Goal: Task Accomplishment & Management: Complete application form

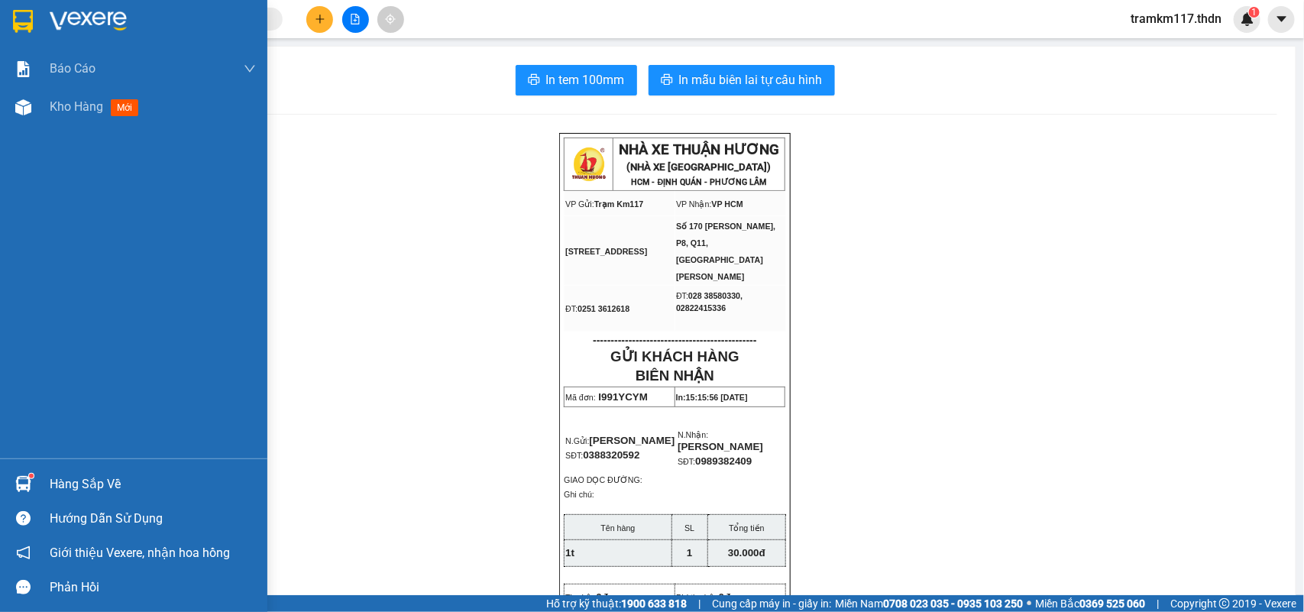
click at [21, 18] on img at bounding box center [23, 21] width 20 height 23
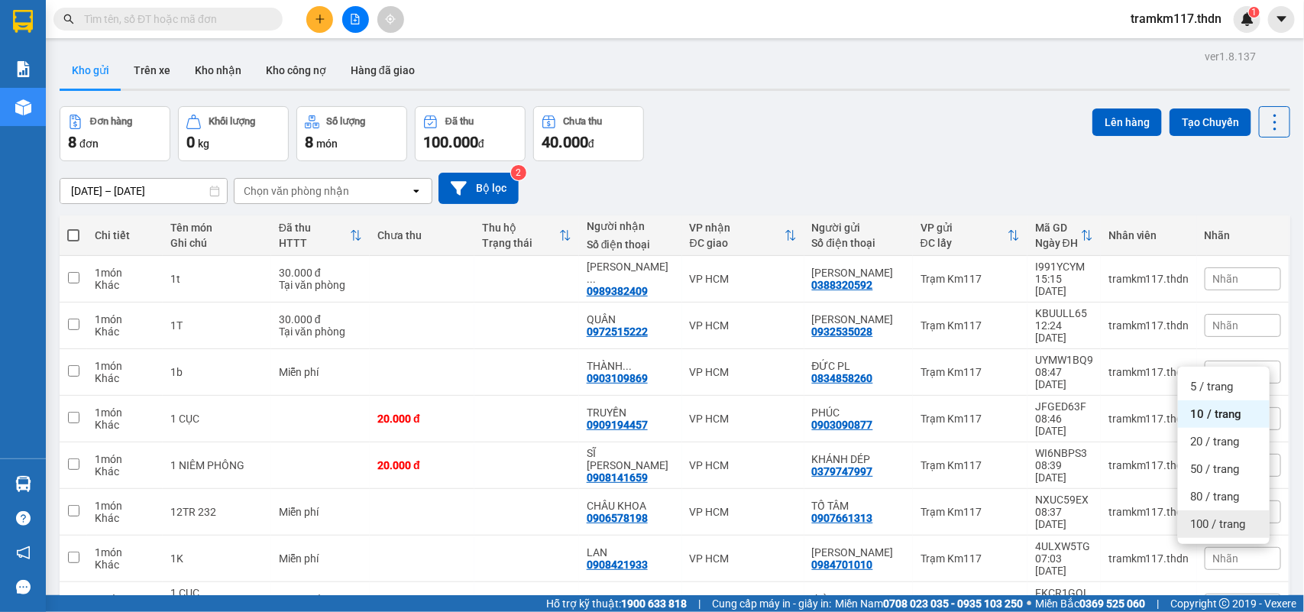
click at [1216, 525] on span "100 / trang" at bounding box center [1217, 523] width 55 height 15
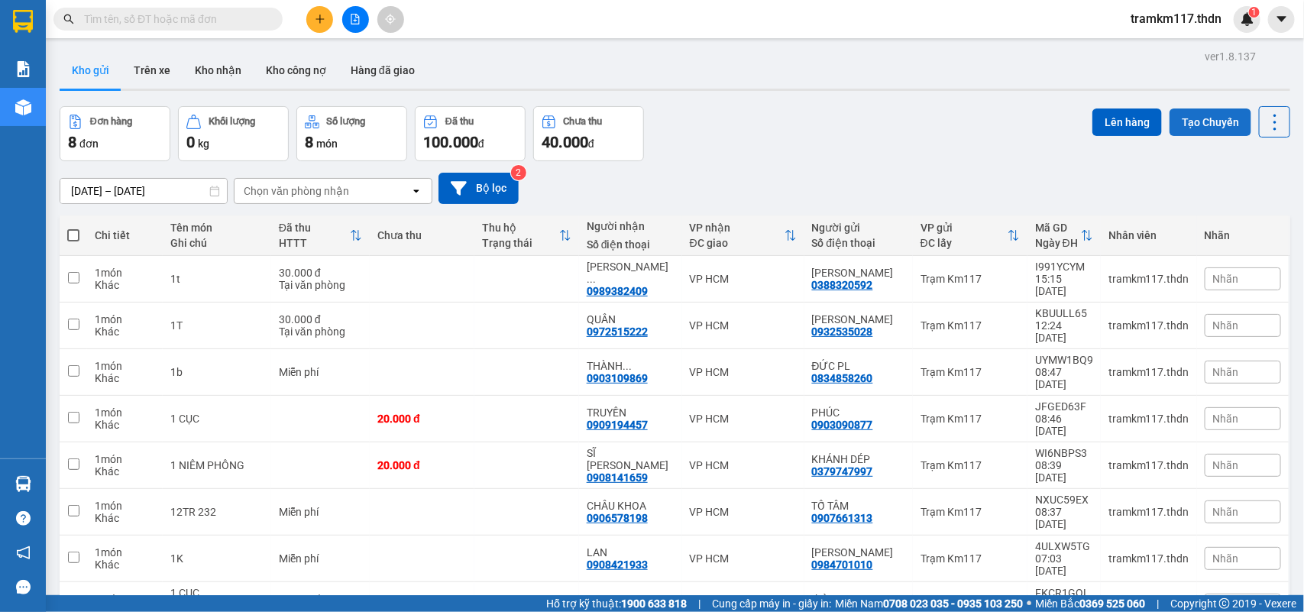
click at [1201, 121] on button "Tạo Chuyến" at bounding box center [1210, 121] width 82 height 27
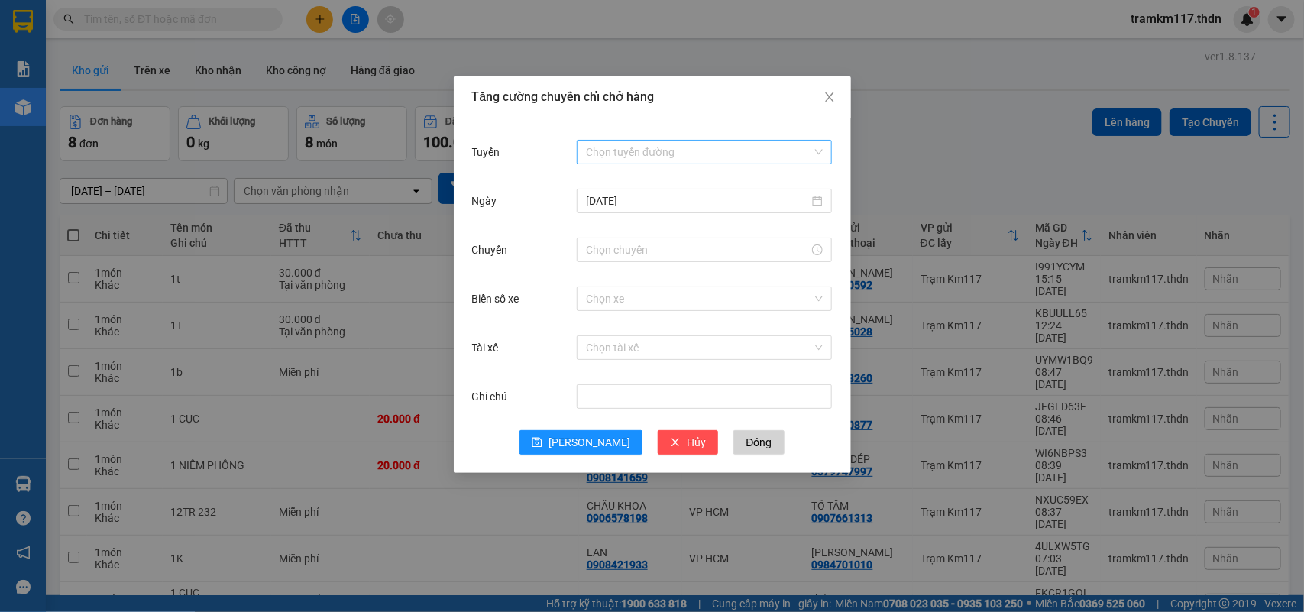
click at [635, 147] on input "Tuyến" at bounding box center [699, 152] width 226 height 23
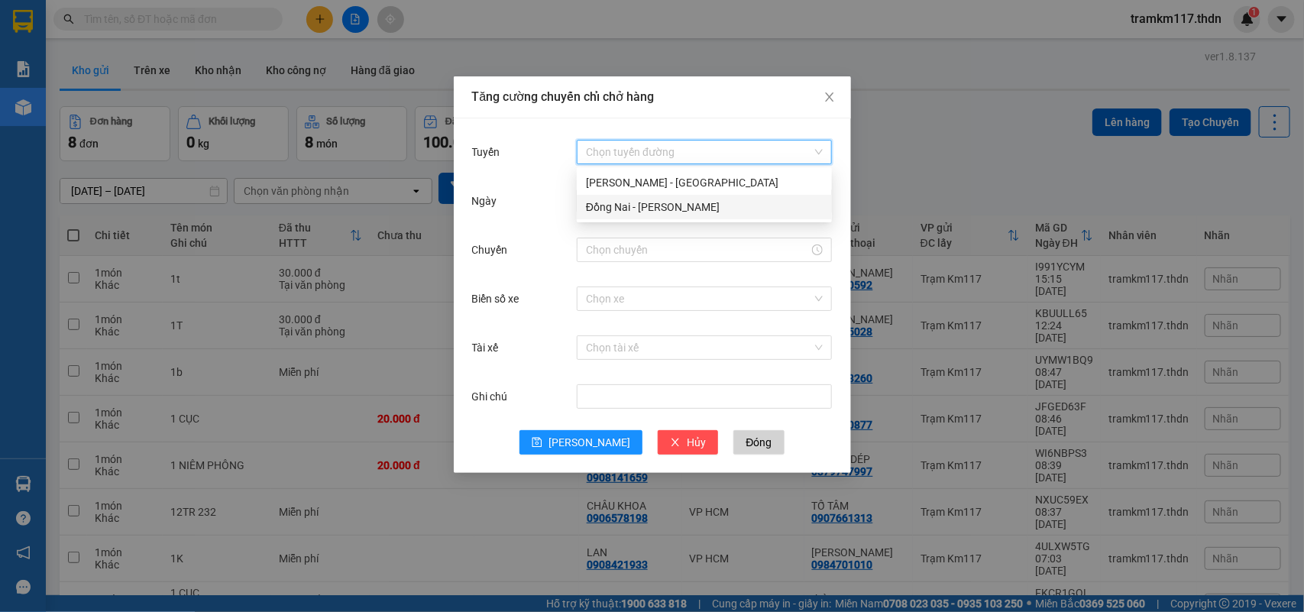
click at [609, 202] on div "Đồng Nai - [PERSON_NAME]" at bounding box center [704, 207] width 237 height 17
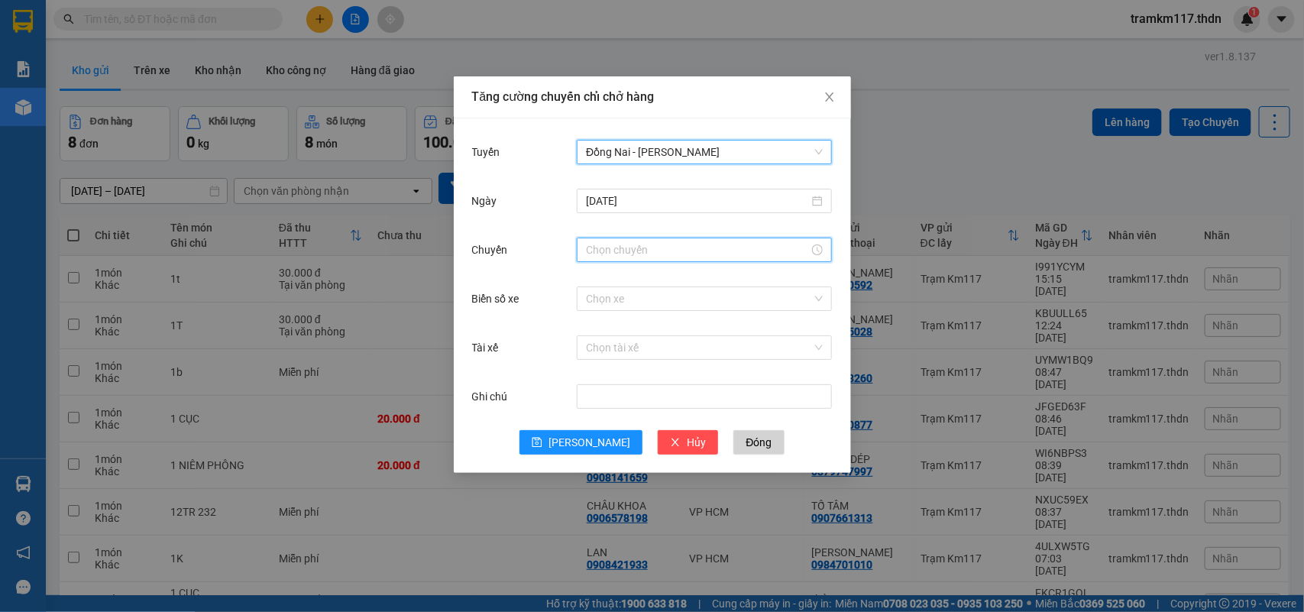
click at [639, 251] on input "Chuyến" at bounding box center [697, 249] width 223 height 17
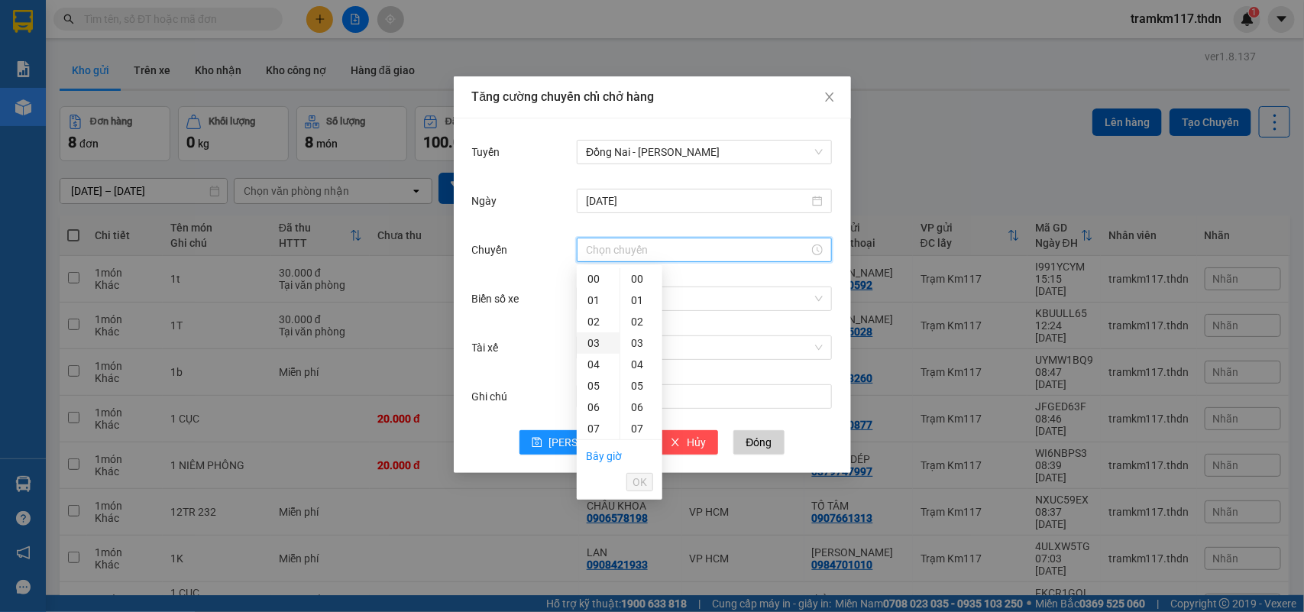
scroll to position [286, 0]
click at [593, 372] on div "18" at bounding box center [598, 377] width 43 height 21
click at [632, 349] on div "30" at bounding box center [641, 347] width 42 height 21
type input "18:30"
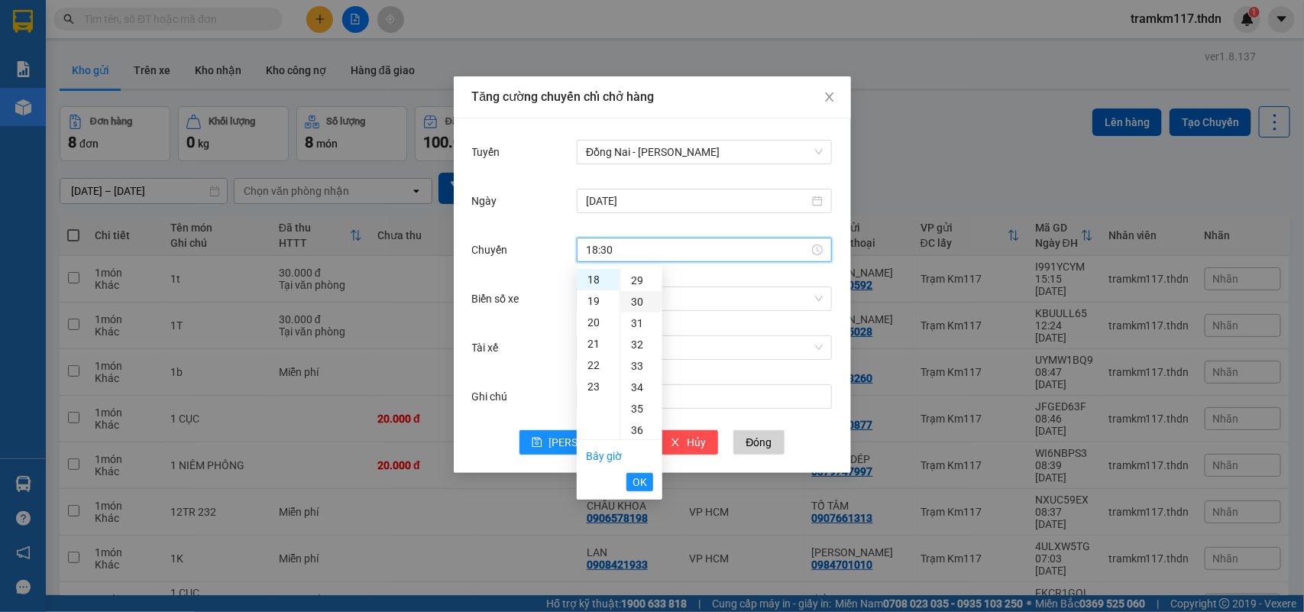
scroll to position [642, 0]
click at [632, 479] on span "OK" at bounding box center [639, 482] width 15 height 17
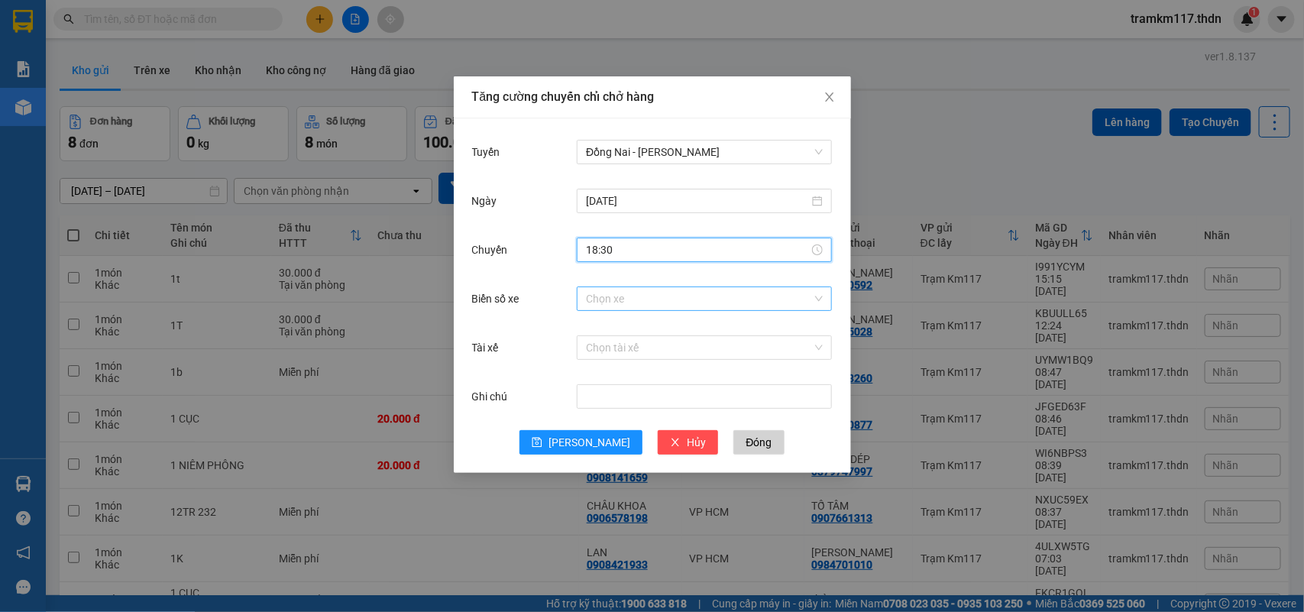
click at [604, 300] on input "Biển số xe" at bounding box center [699, 298] width 226 height 23
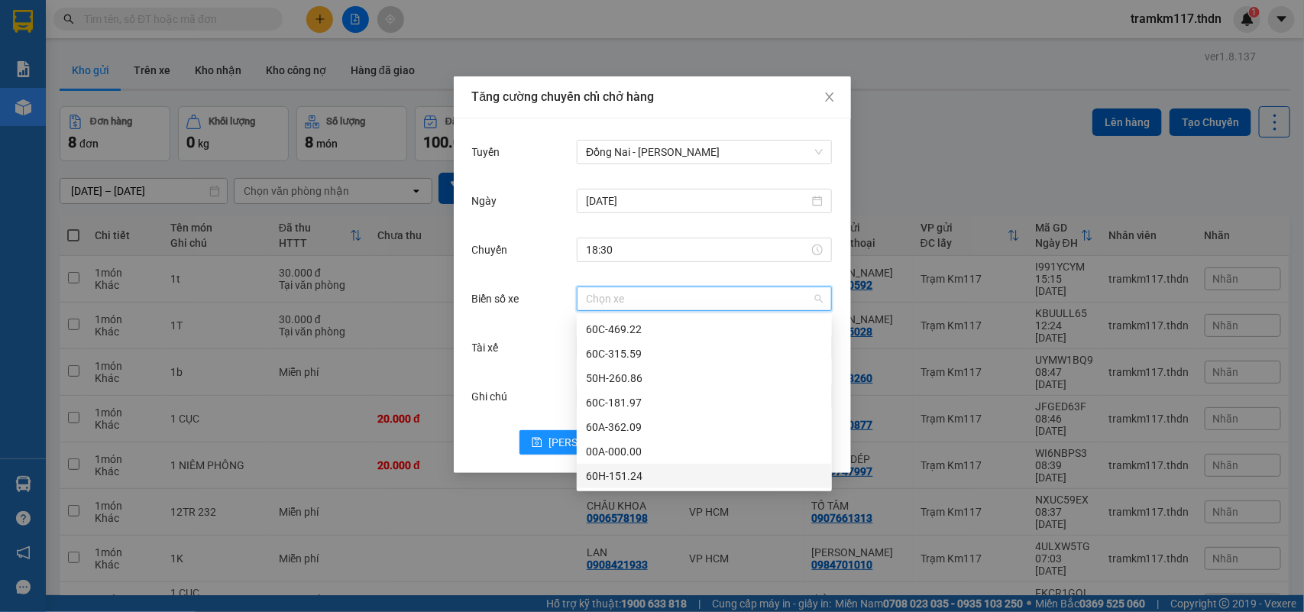
click at [616, 474] on div "60H-151.24" at bounding box center [704, 475] width 237 height 17
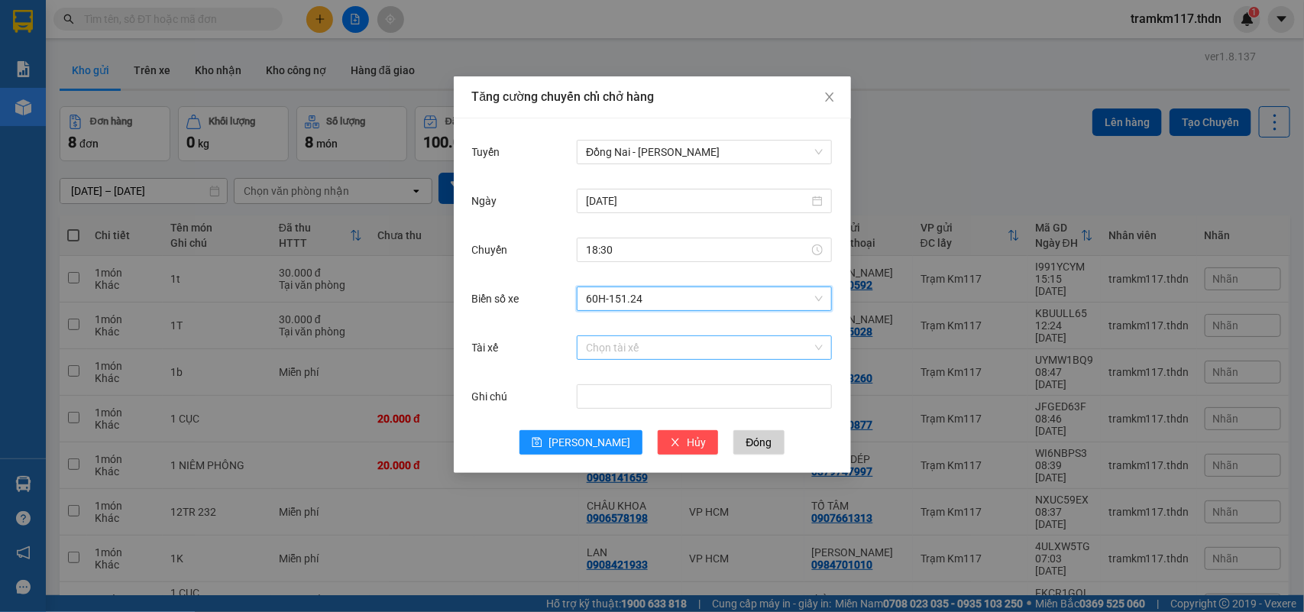
click at [624, 349] on input "Tài xế" at bounding box center [699, 347] width 226 height 23
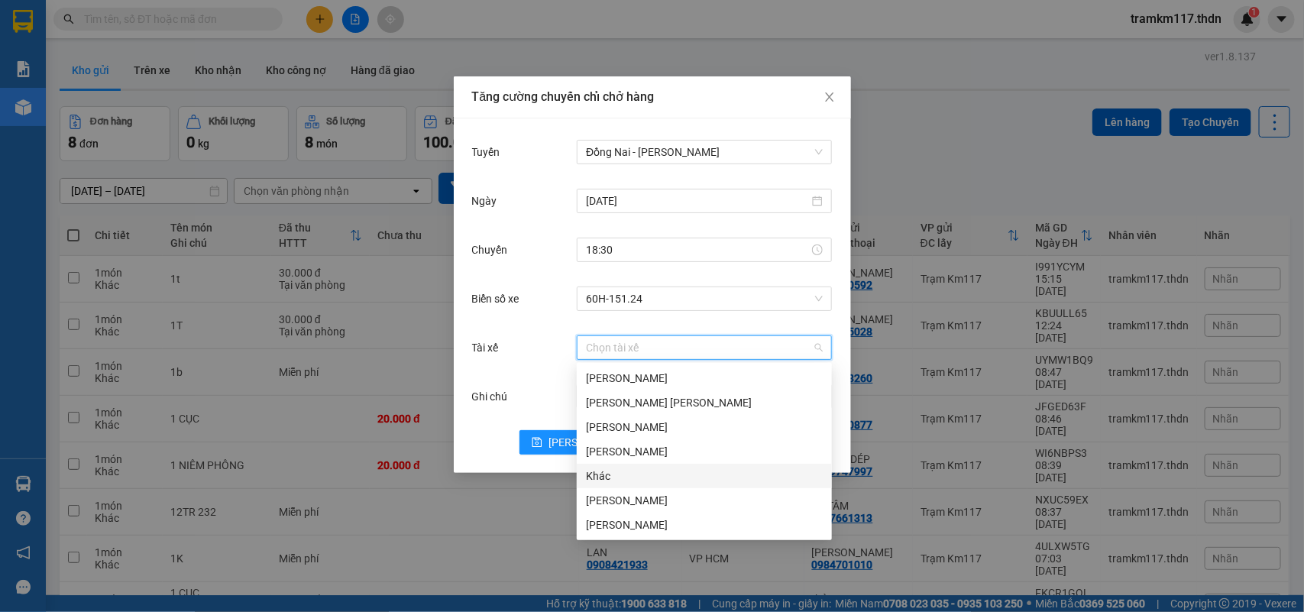
click at [590, 474] on div "Khác" at bounding box center [704, 475] width 237 height 17
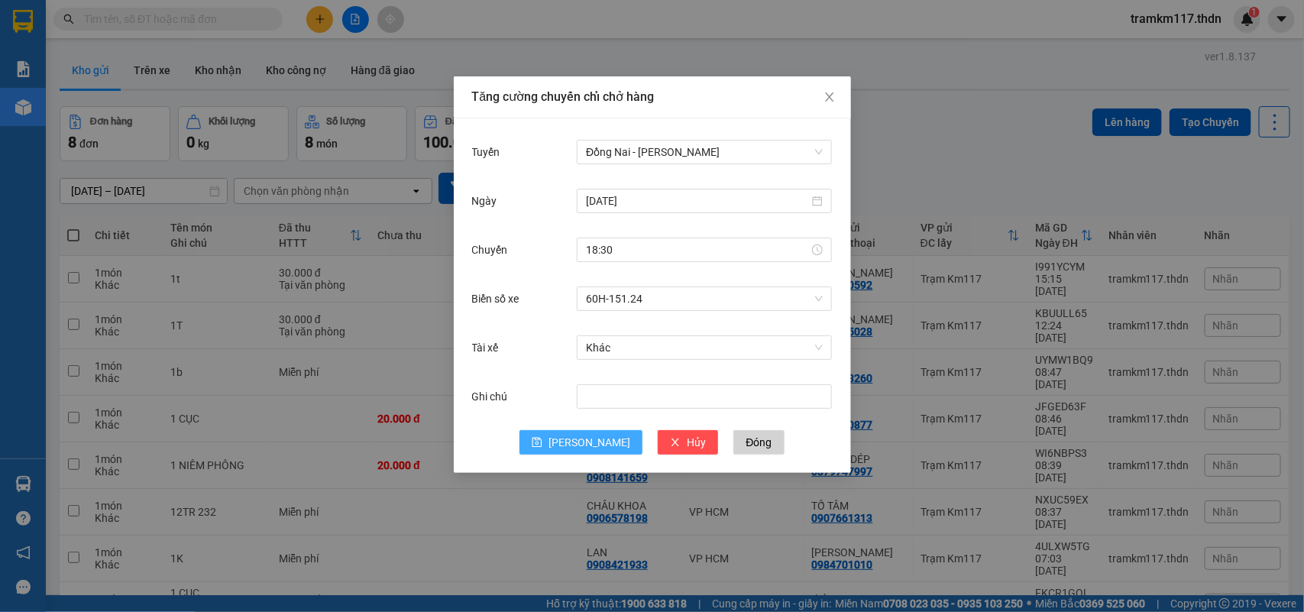
click at [574, 441] on button "[PERSON_NAME]" at bounding box center [580, 442] width 123 height 24
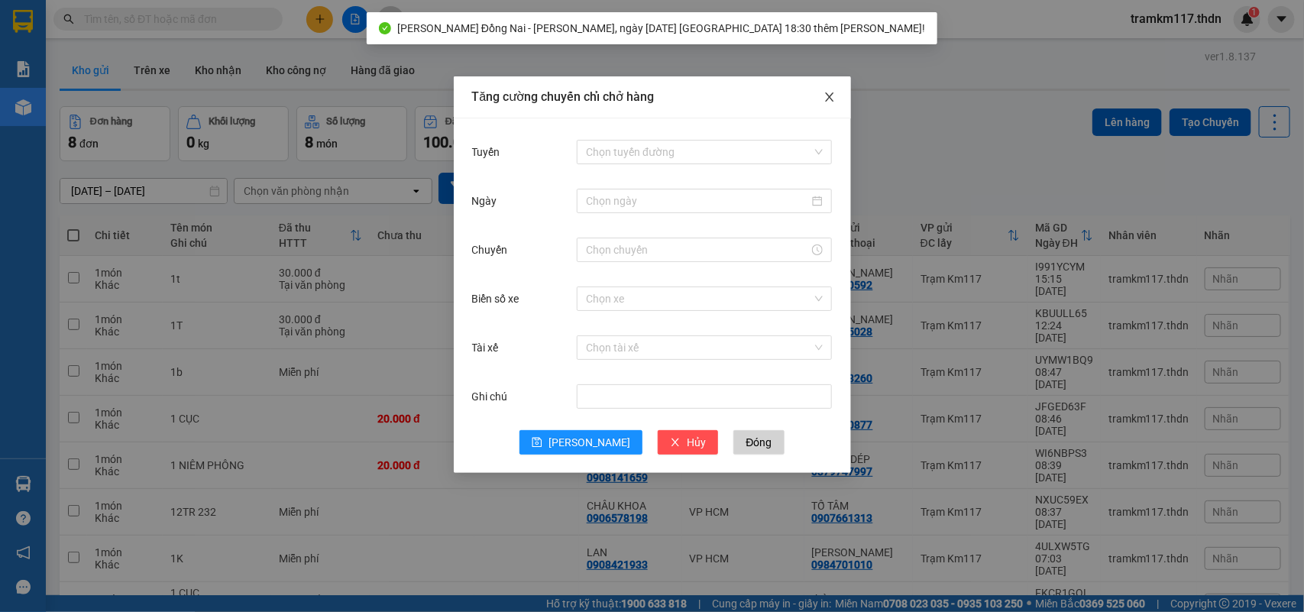
click at [834, 95] on icon "close" at bounding box center [829, 97] width 12 height 12
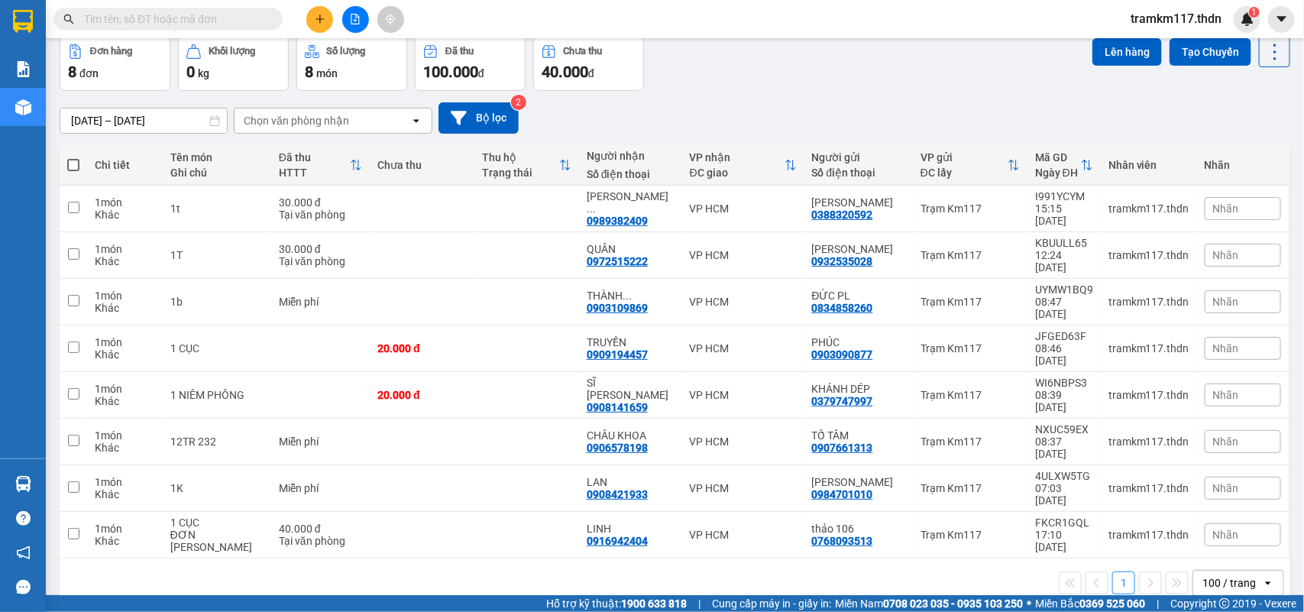
scroll to position [0, 0]
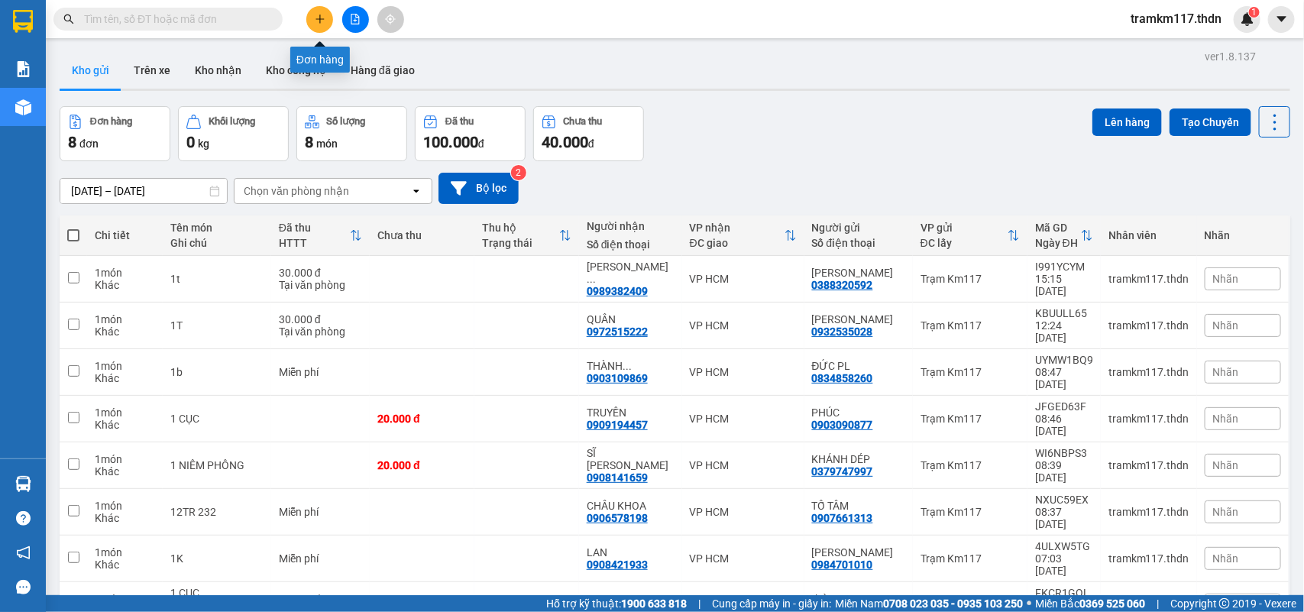
click at [313, 15] on button at bounding box center [319, 19] width 27 height 27
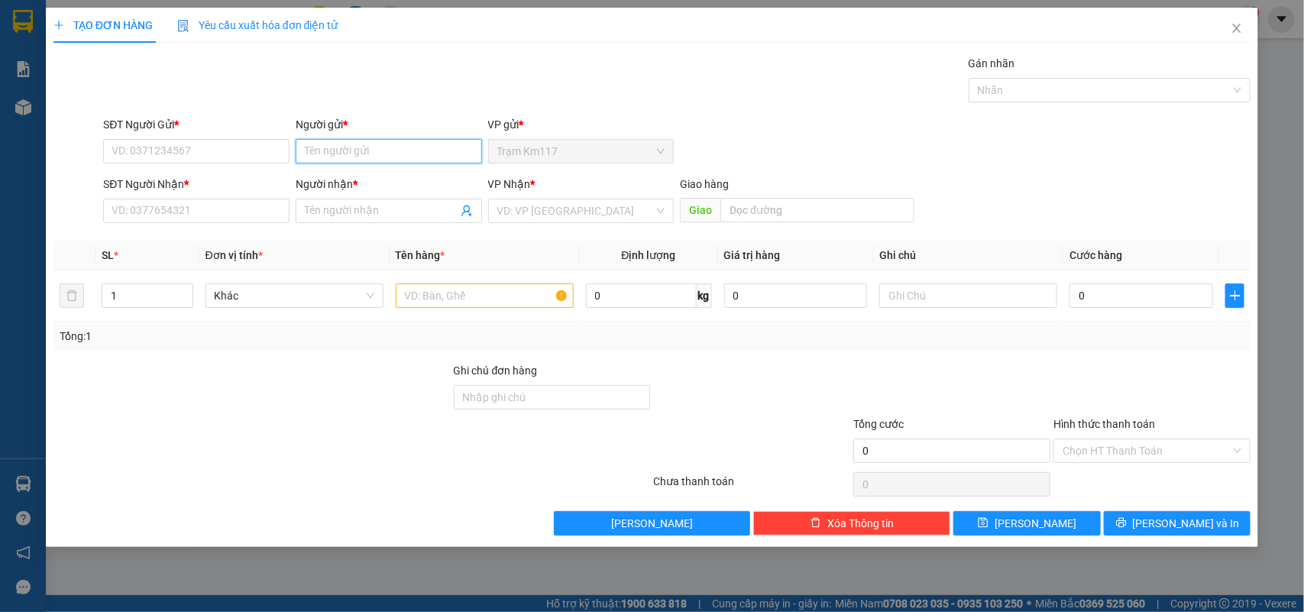
click at [334, 151] on input "Người gửi *" at bounding box center [389, 151] width 186 height 24
type input "qt việt"
click at [342, 174] on div "QT VIỆT [PERSON_NAME] - 0357771667" at bounding box center [401, 182] width 192 height 17
type input "0357771667"
type input "QT VIỆT [PERSON_NAME]"
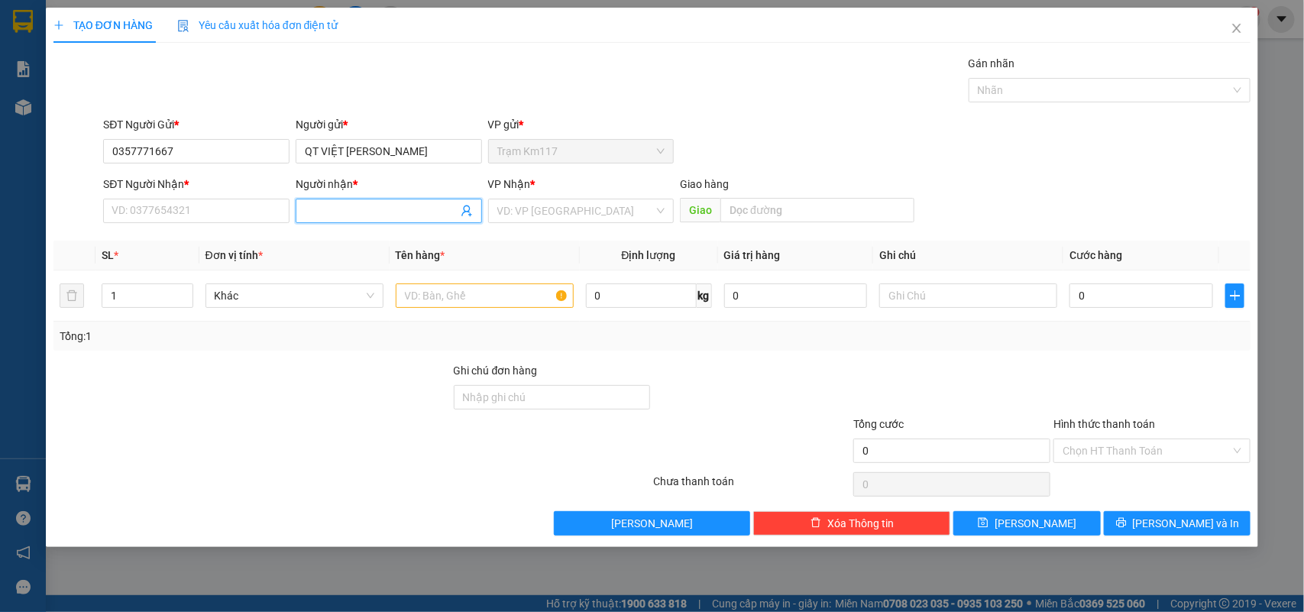
click at [463, 211] on icon "user-add" at bounding box center [467, 211] width 12 height 12
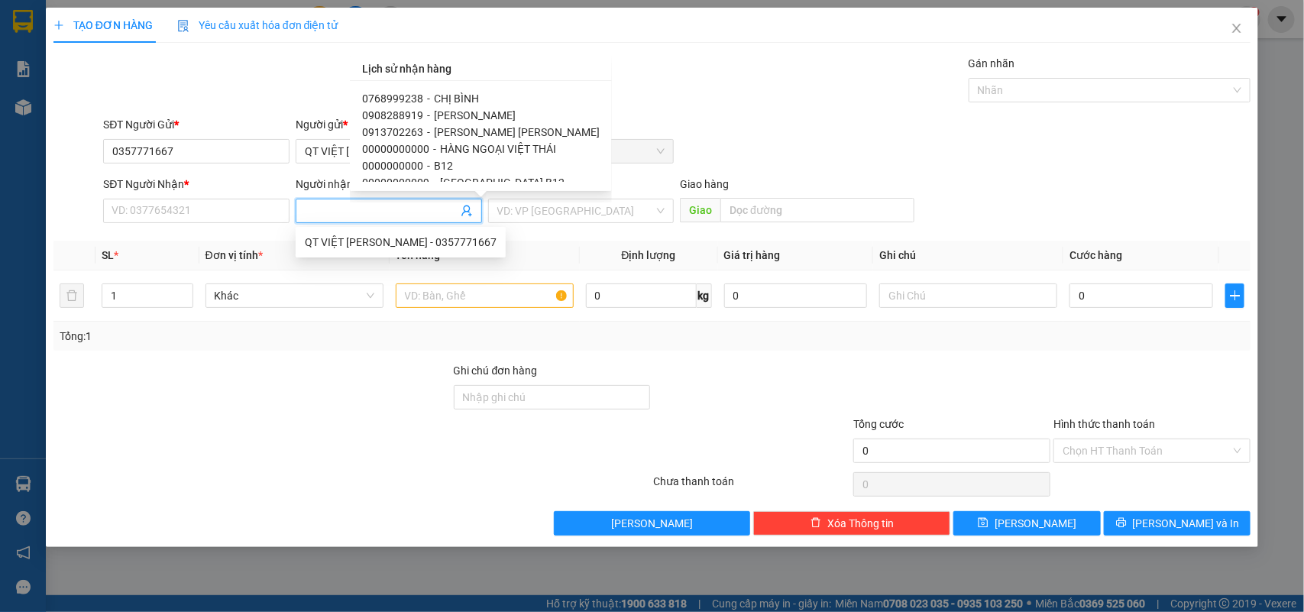
click at [420, 99] on div "0768999238 - [PERSON_NAME]" at bounding box center [481, 98] width 238 height 17
type input "0768999238"
type input "CHỊ BÌNH"
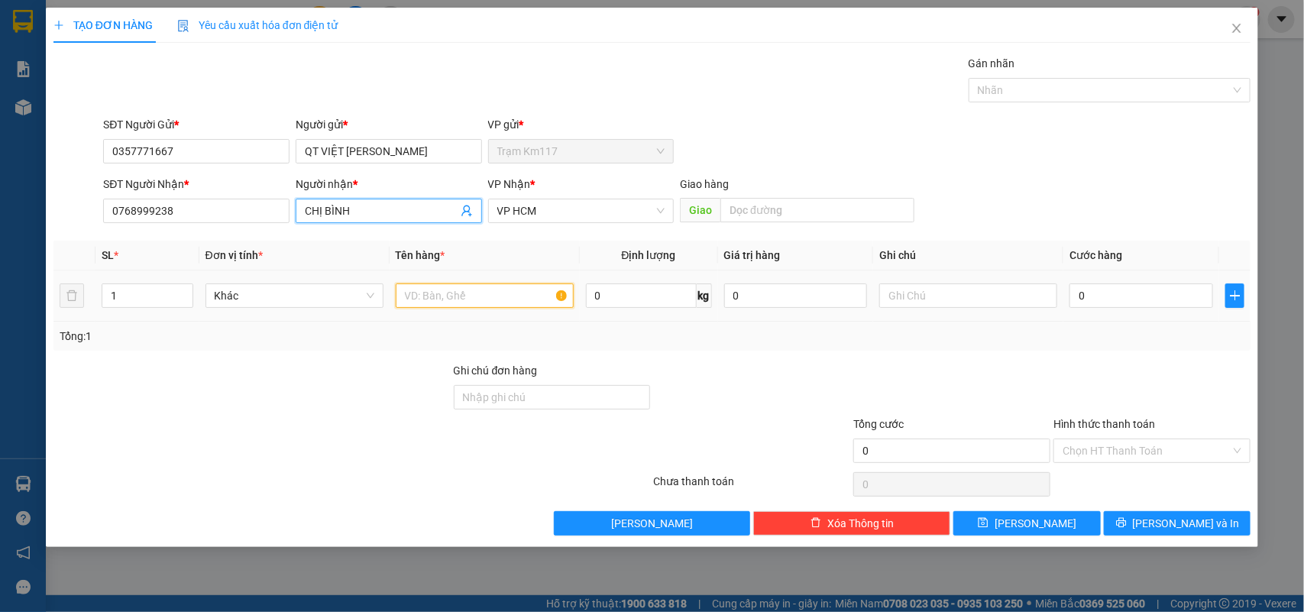
click at [441, 296] on input "text" at bounding box center [485, 295] width 178 height 24
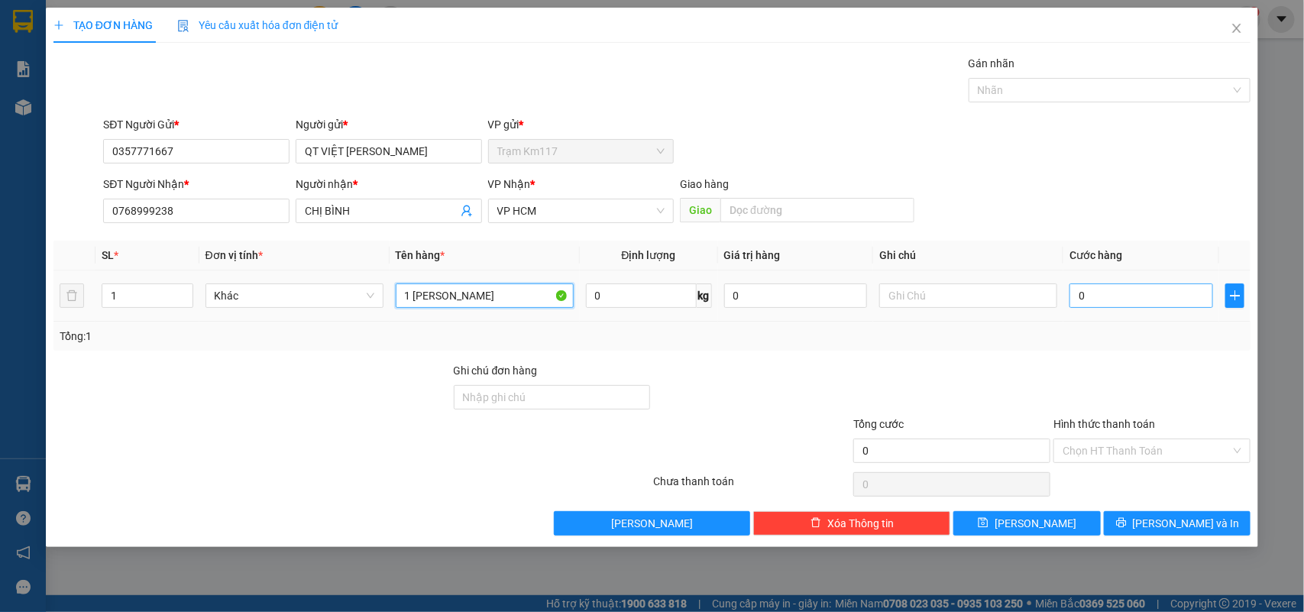
type input "1 [PERSON_NAME]"
click at [1123, 294] on input "0" at bounding box center [1141, 295] width 144 height 24
type input "2"
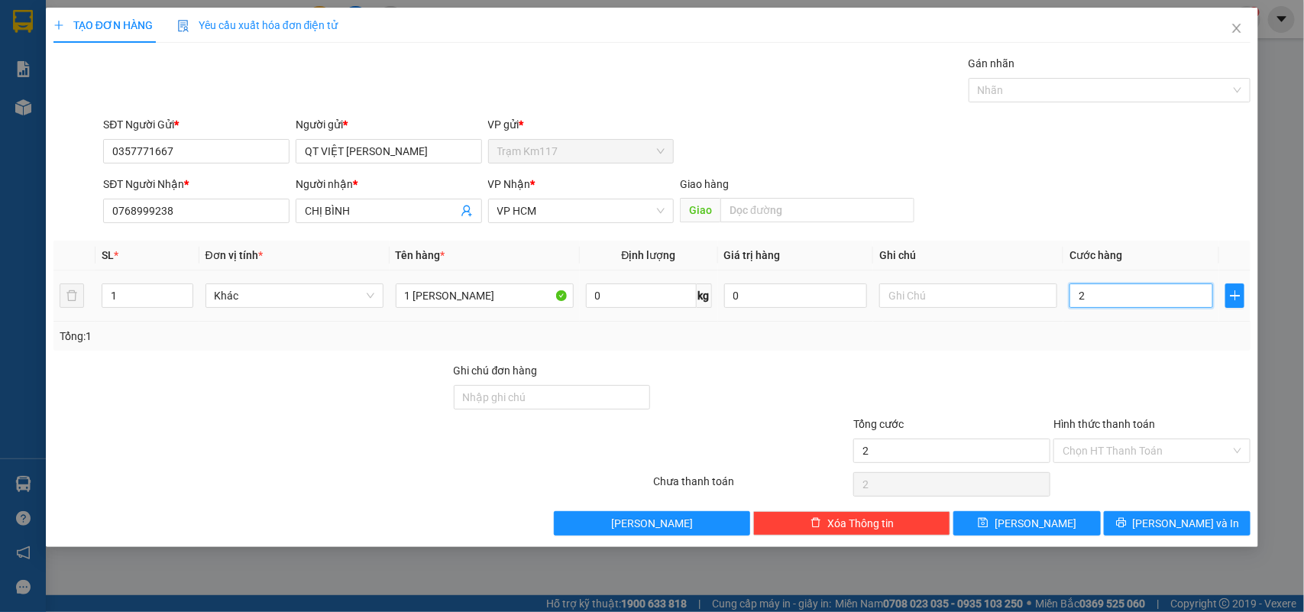
type input "20"
type input "200"
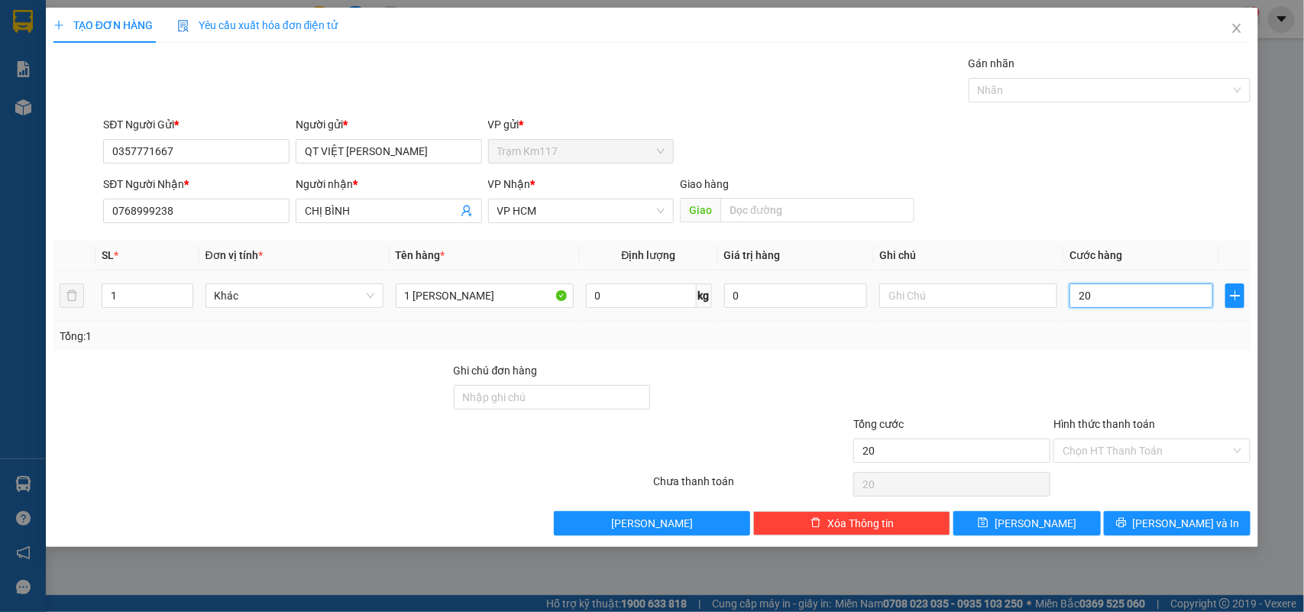
type input "200"
type input "2.000"
type input "20.000"
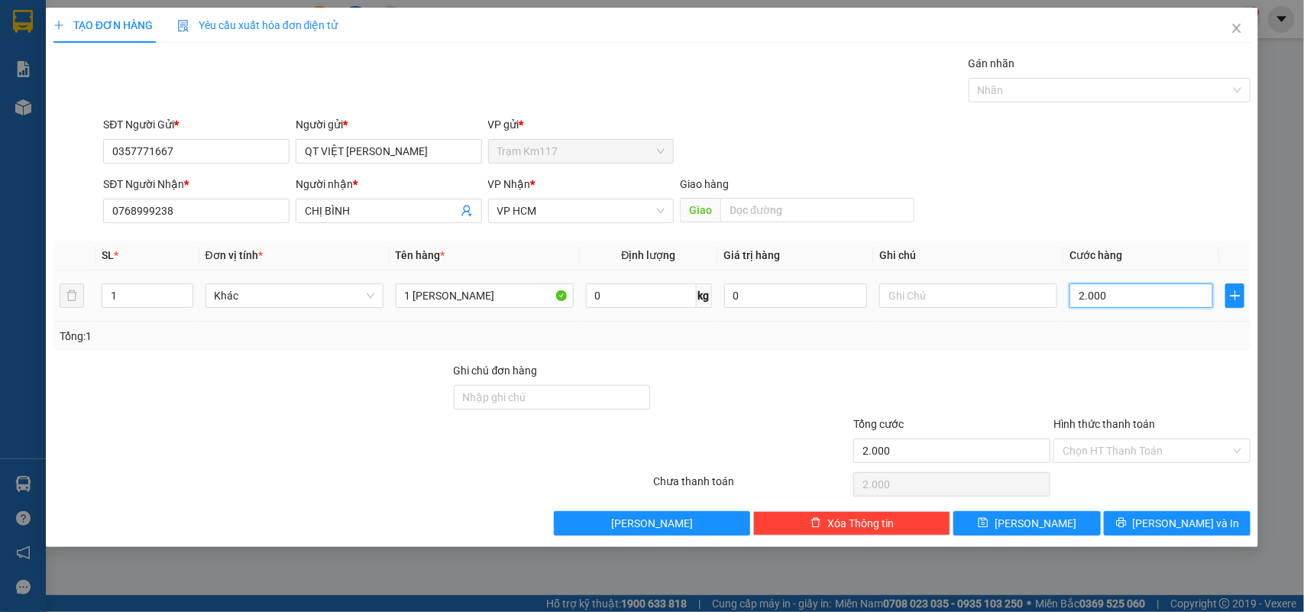
type input "20.000"
click at [1142, 448] on input "Hình thức thanh toán" at bounding box center [1146, 450] width 168 height 23
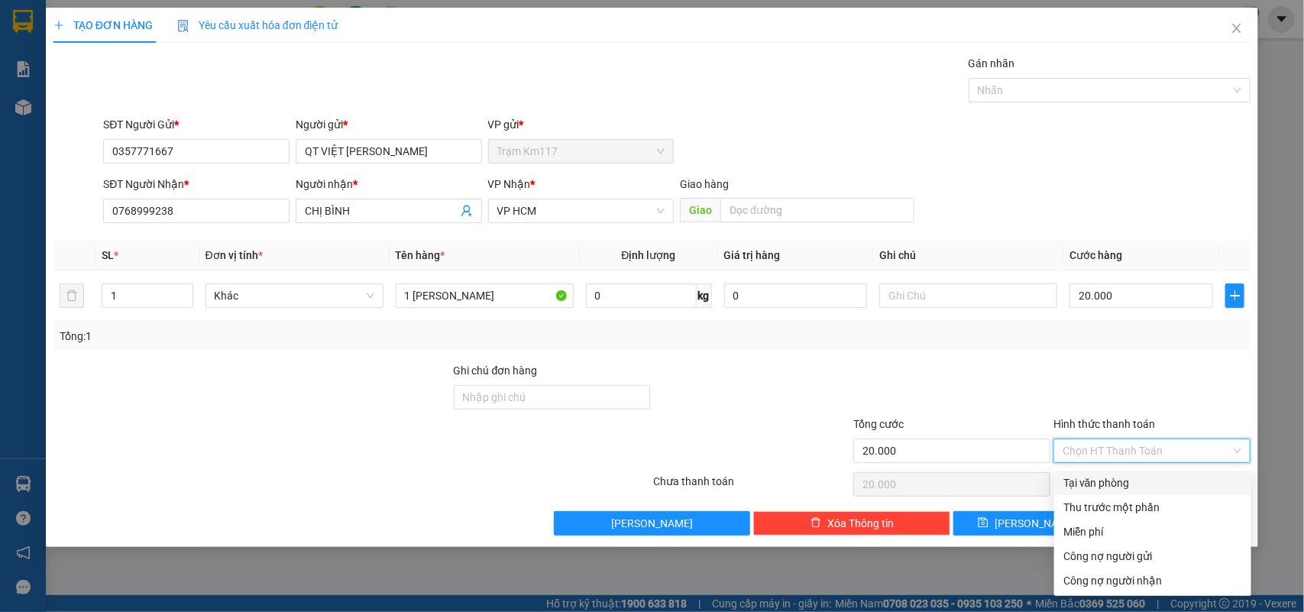
click at [1098, 481] on div "Tại văn phòng" at bounding box center [1152, 482] width 179 height 17
type input "0"
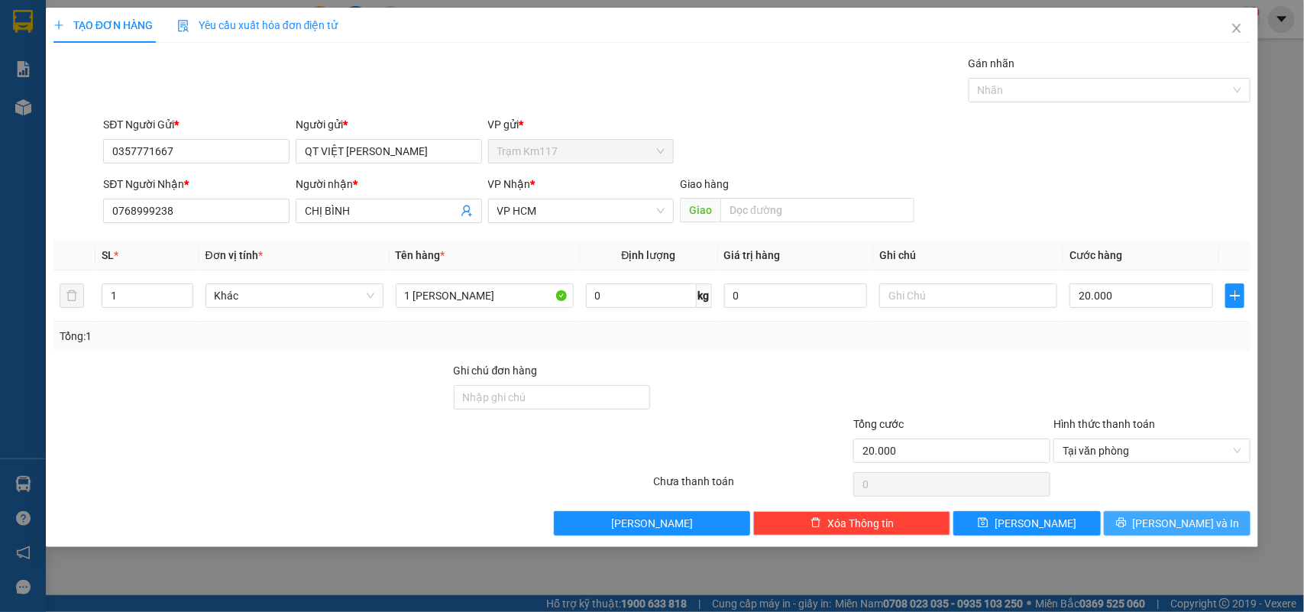
click at [1129, 522] on button "[PERSON_NAME] và In" at bounding box center [1177, 523] width 147 height 24
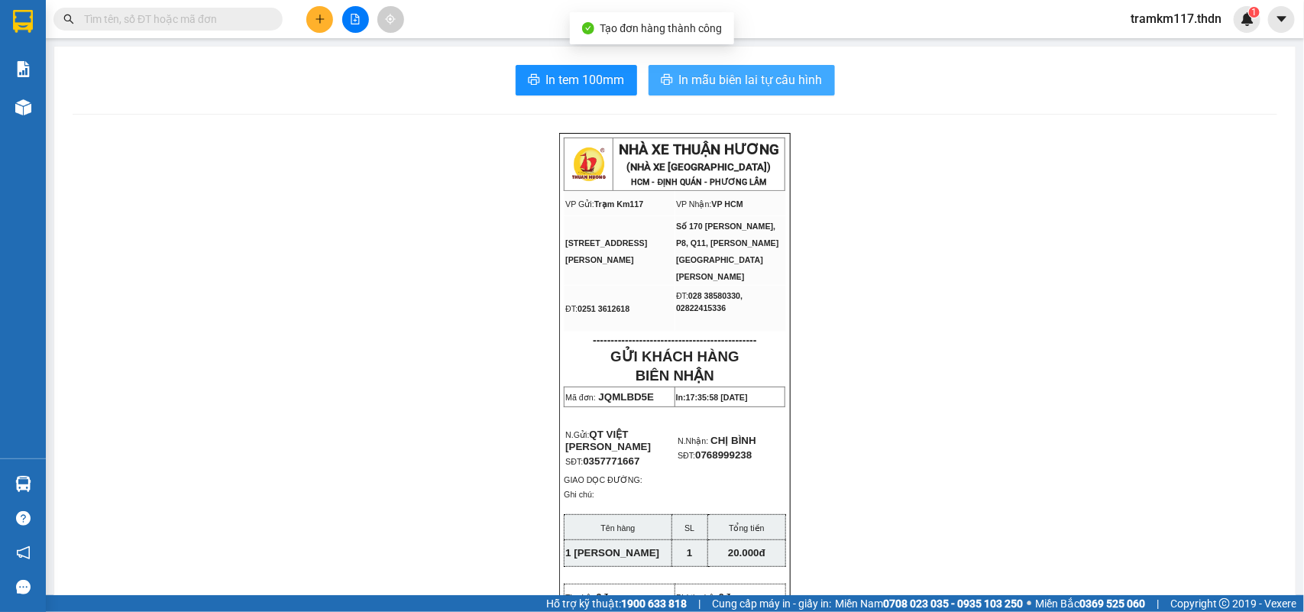
click at [697, 82] on span "In mẫu biên lai tự cấu hình" at bounding box center [751, 79] width 144 height 19
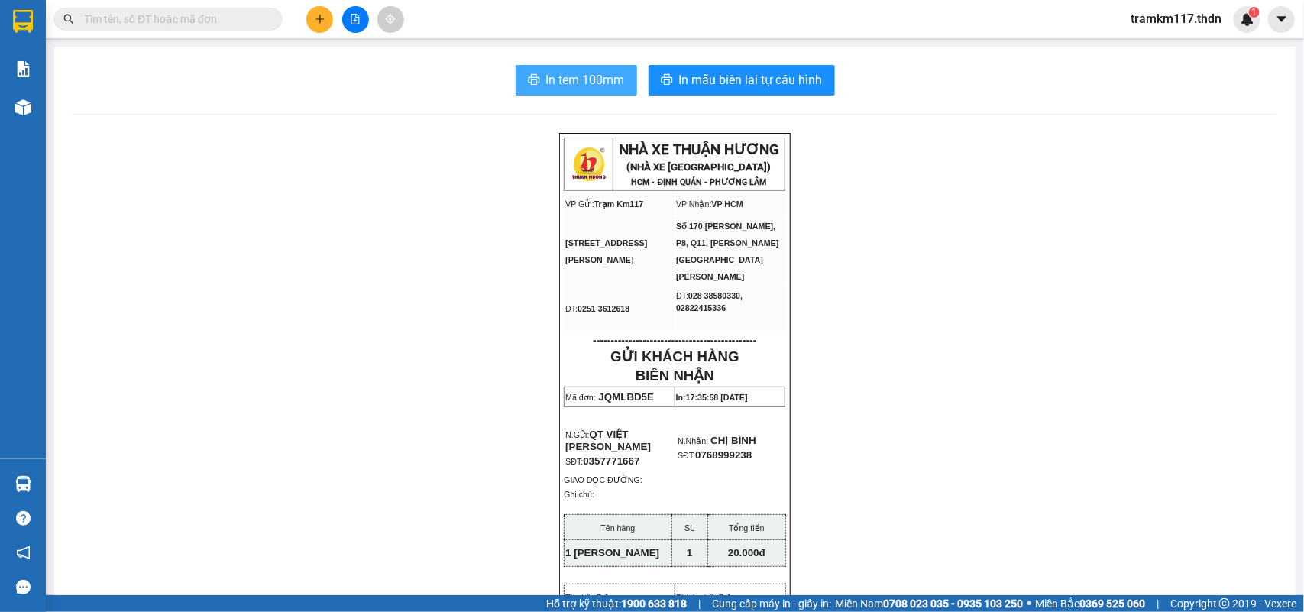
click at [566, 73] on span "In tem 100mm" at bounding box center [585, 79] width 79 height 19
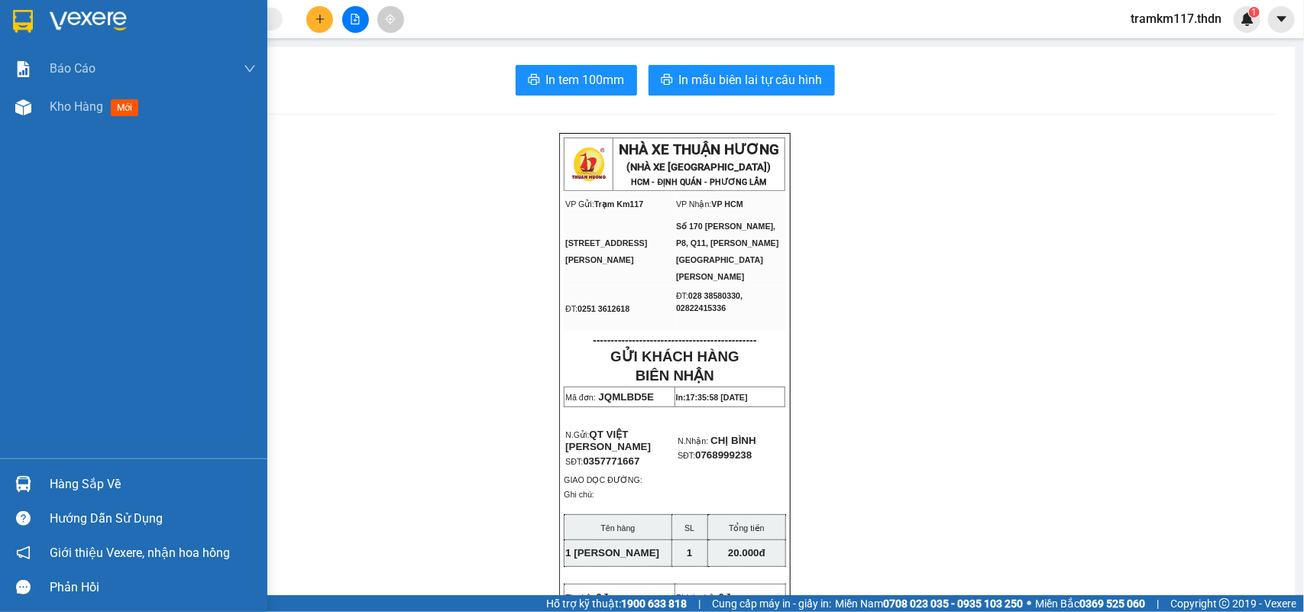
click at [27, 19] on img at bounding box center [23, 21] width 20 height 23
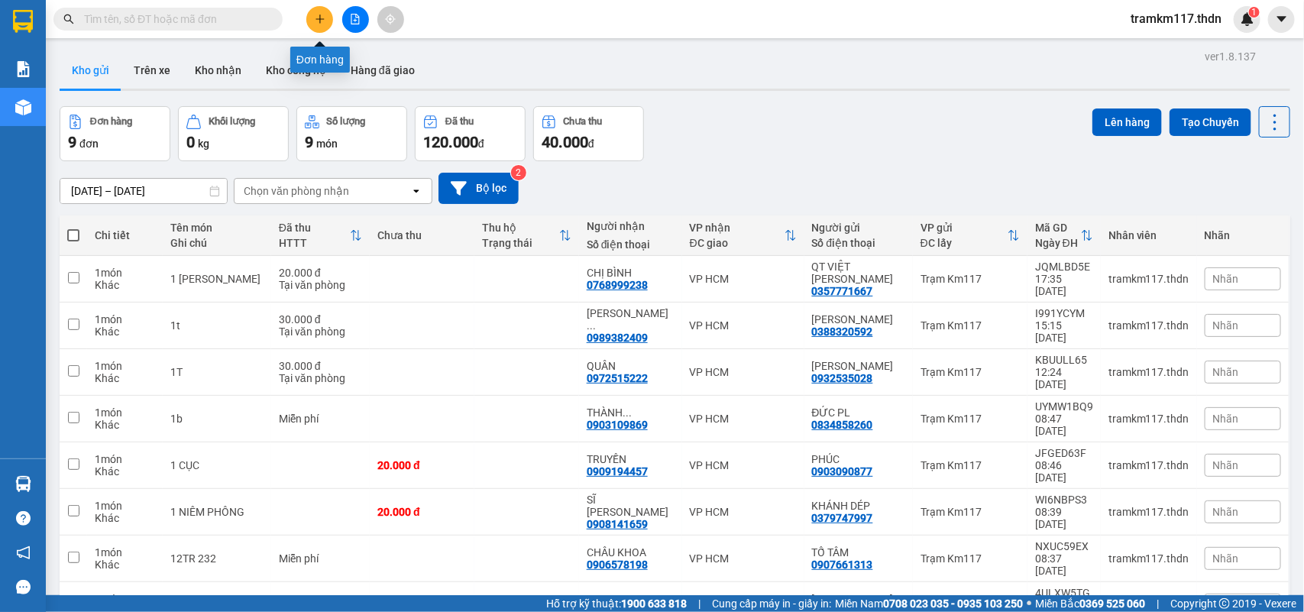
click at [318, 17] on icon "plus" at bounding box center [320, 19] width 11 height 11
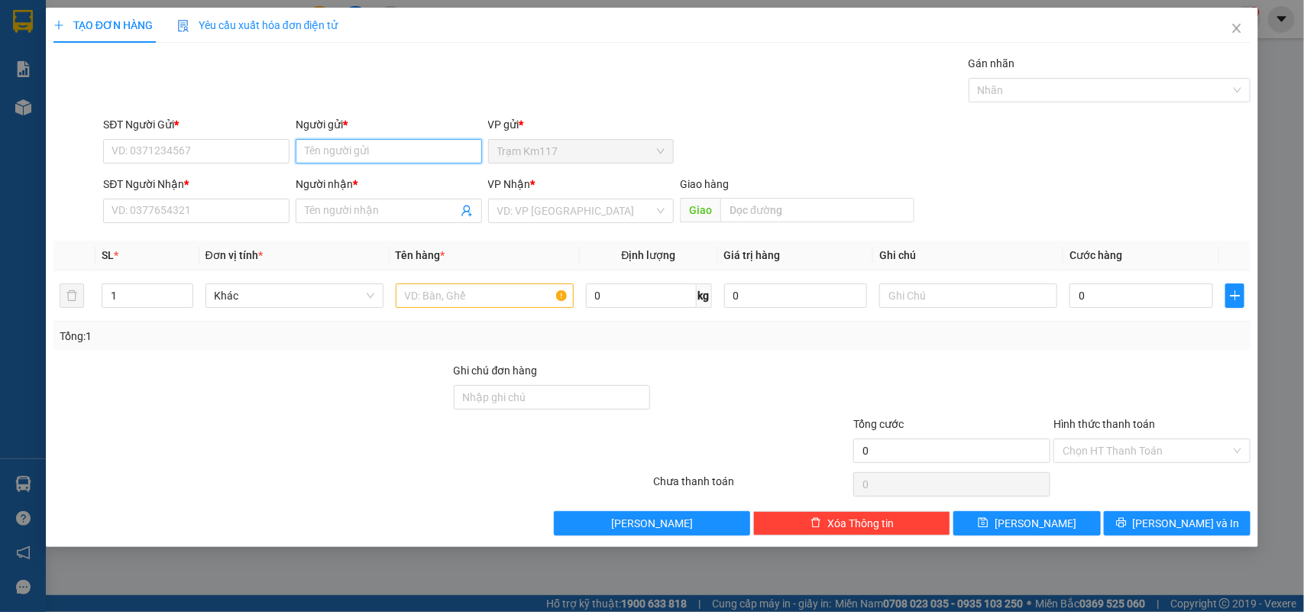
click at [325, 154] on input "Người gửi *" at bounding box center [389, 151] width 186 height 24
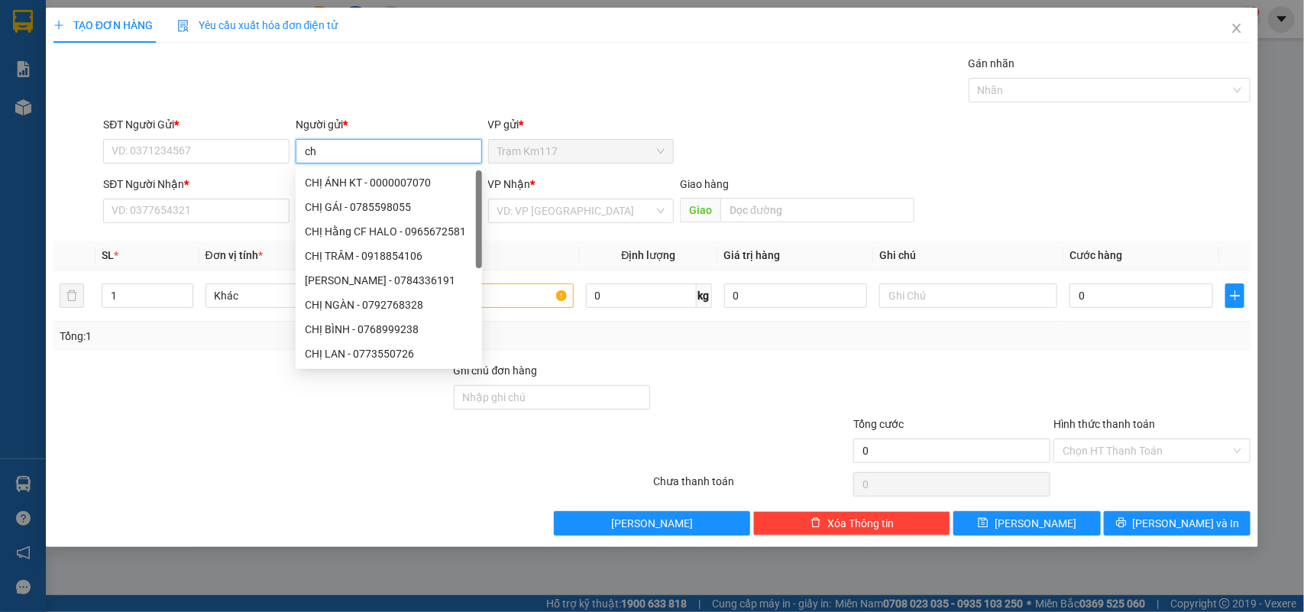
type input "c"
type input "[PERSON_NAME]"
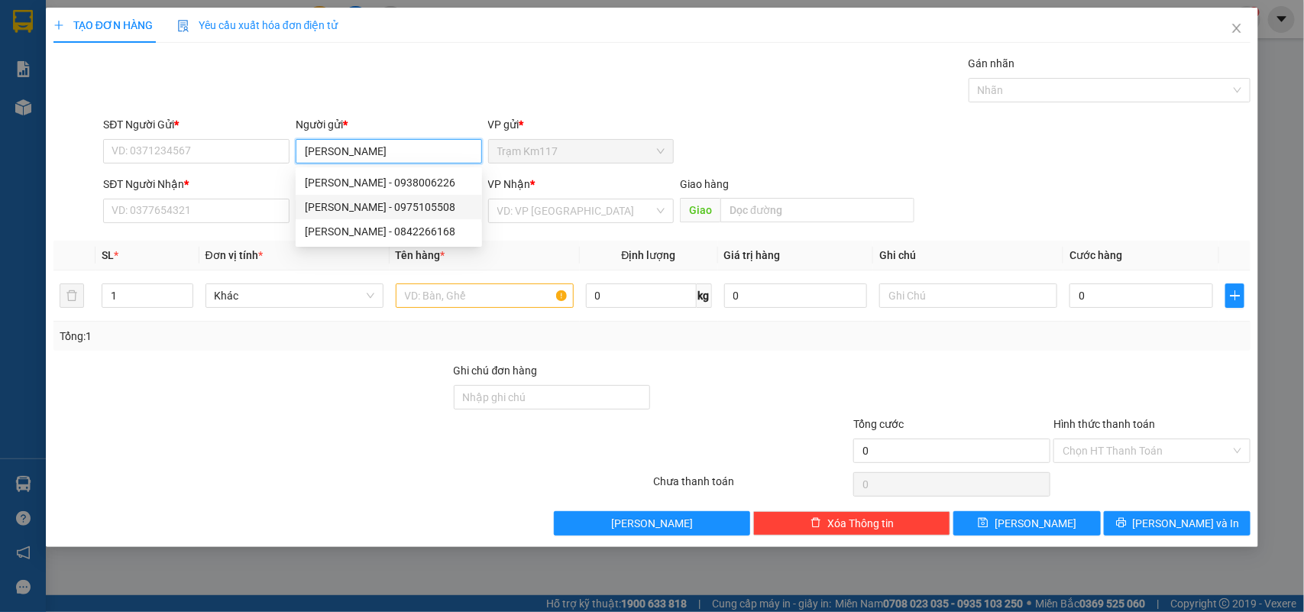
click at [398, 208] on div "[PERSON_NAME] - 0975105508" at bounding box center [389, 207] width 168 height 17
type input "0975105508"
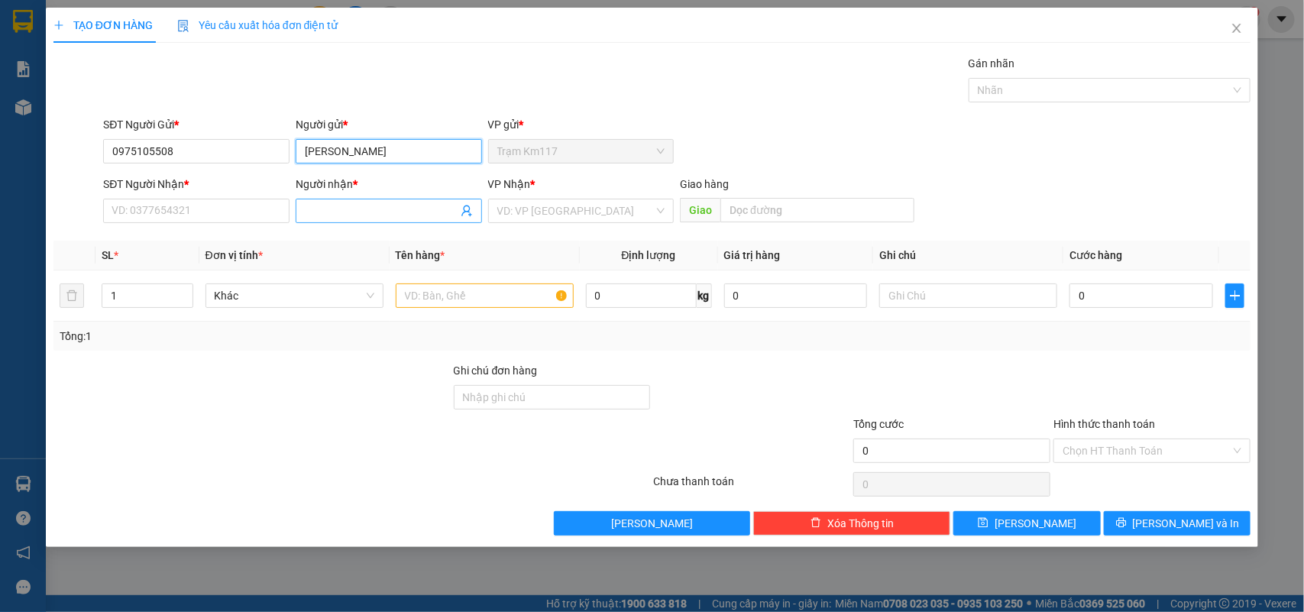
type input "[PERSON_NAME]"
click at [464, 205] on icon "user-add" at bounding box center [467, 211] width 12 height 12
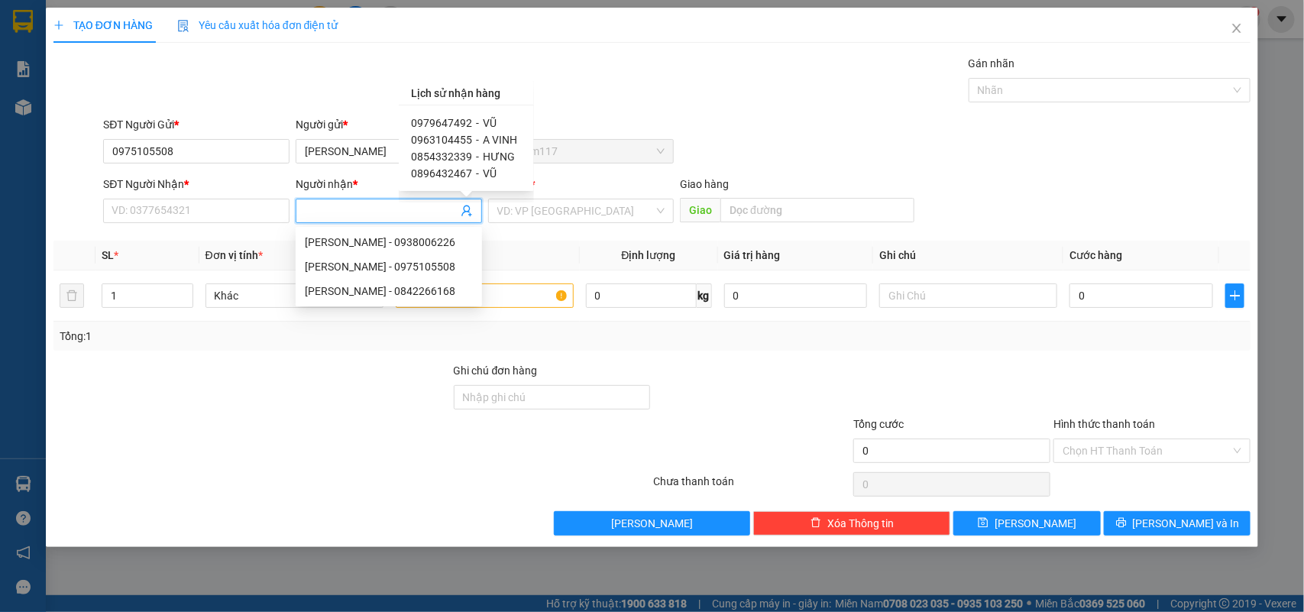
click at [440, 123] on span "0979647492" at bounding box center [441, 123] width 61 height 12
type input "0979647492"
type input "VŨ"
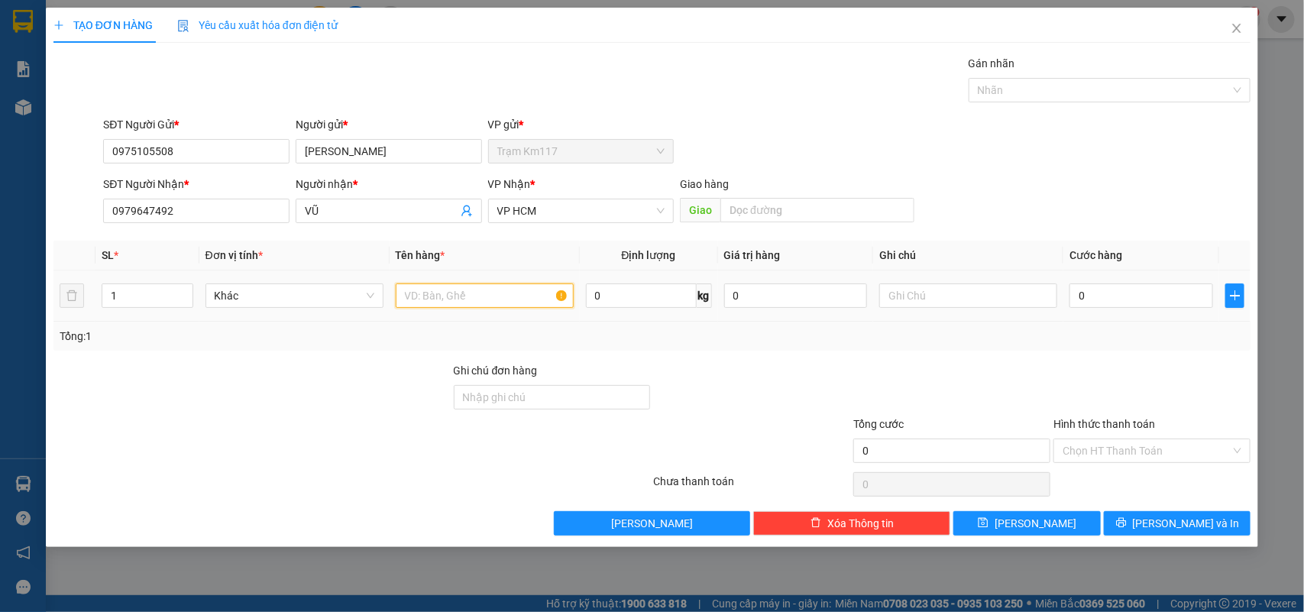
click at [458, 298] on input "text" at bounding box center [485, 295] width 178 height 24
type input "1 BAO"
click at [1102, 293] on input "0" at bounding box center [1141, 295] width 144 height 24
type input "6"
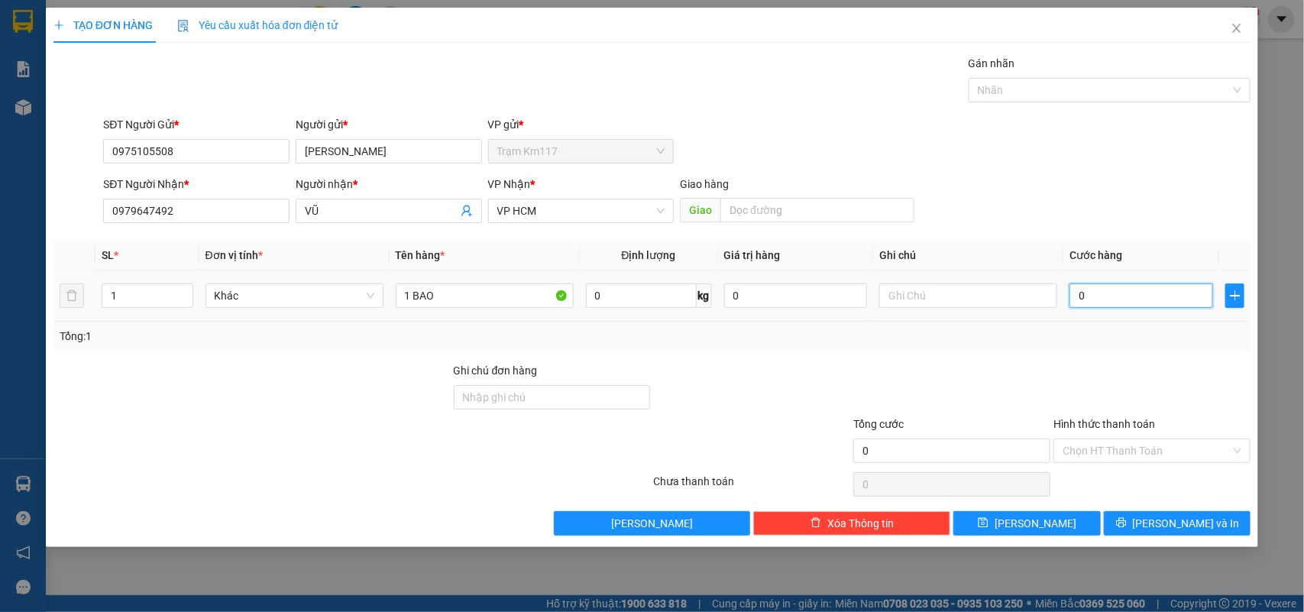
type input "6"
type input "60"
type input "600"
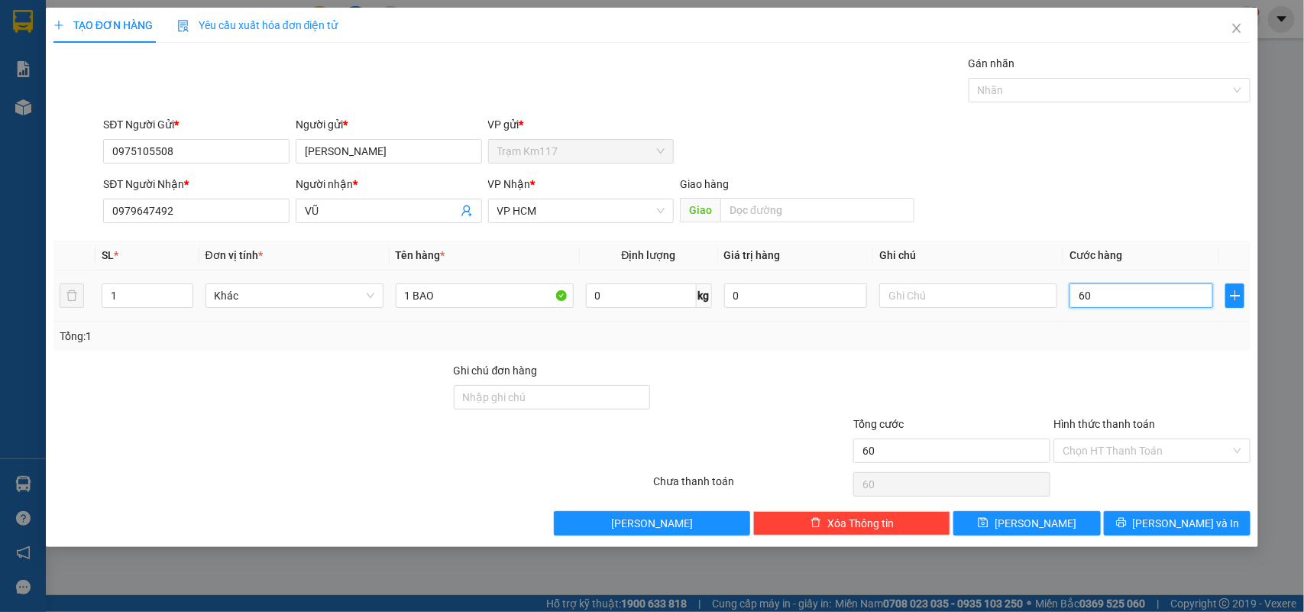
type input "600"
type input "6.000"
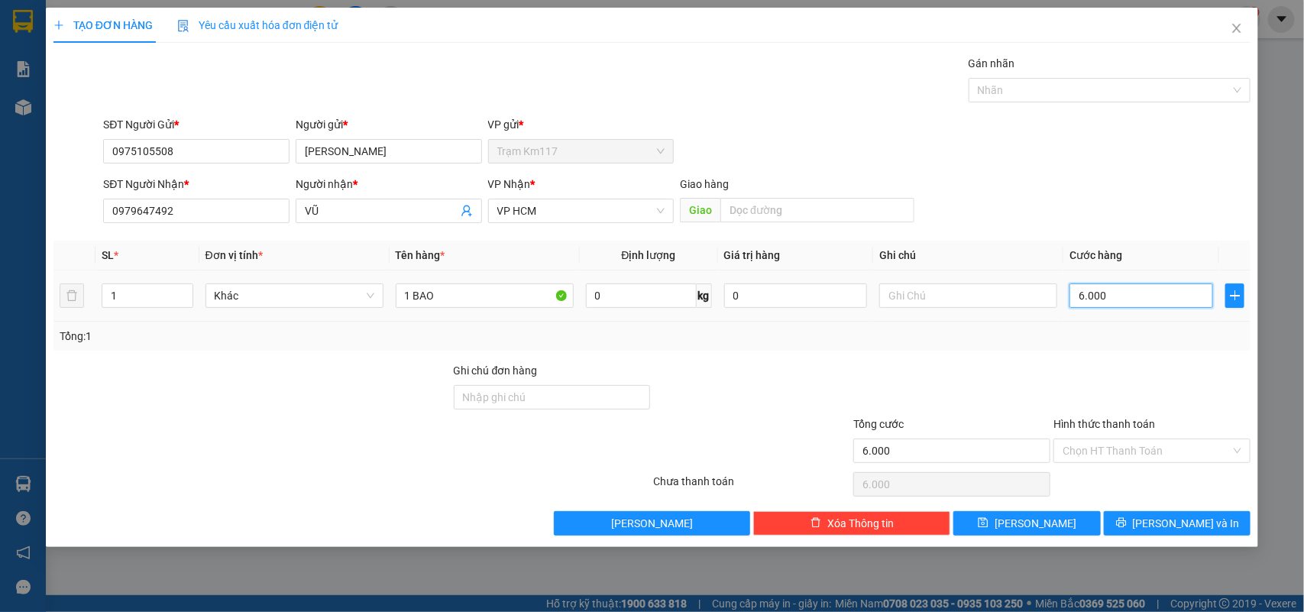
type input "60.000"
click at [1114, 447] on input "Hình thức thanh toán" at bounding box center [1146, 450] width 168 height 23
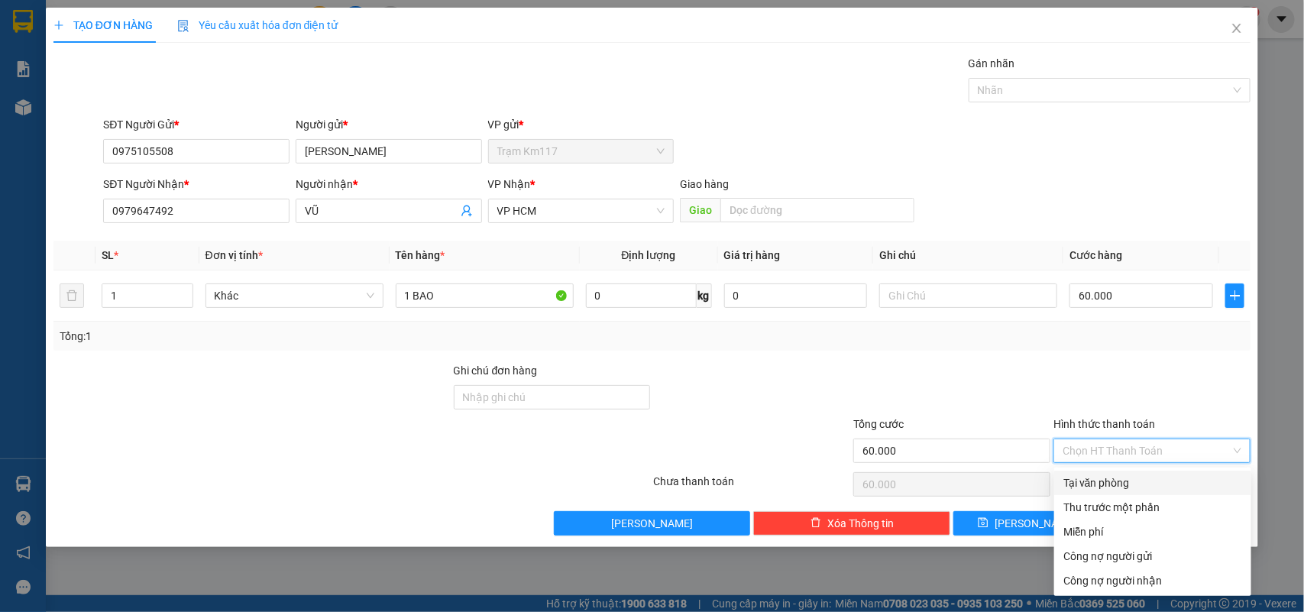
click at [1106, 483] on div "Tại văn phòng" at bounding box center [1152, 482] width 179 height 17
type input "0"
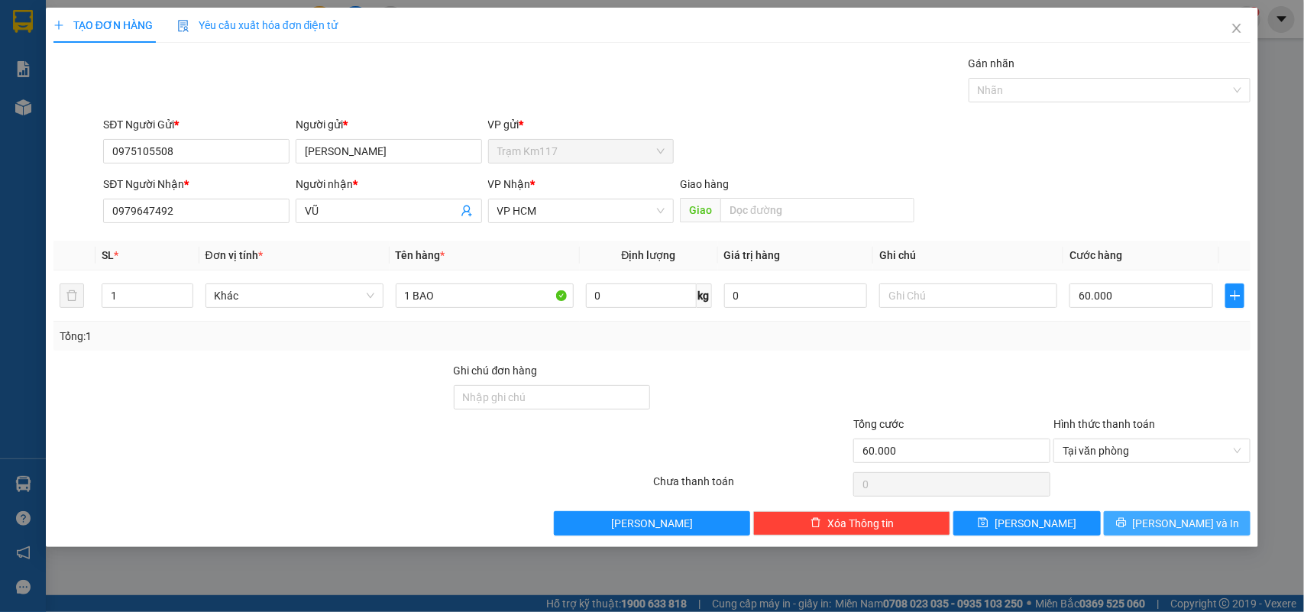
click at [1126, 525] on icon "printer" at bounding box center [1121, 523] width 10 height 10
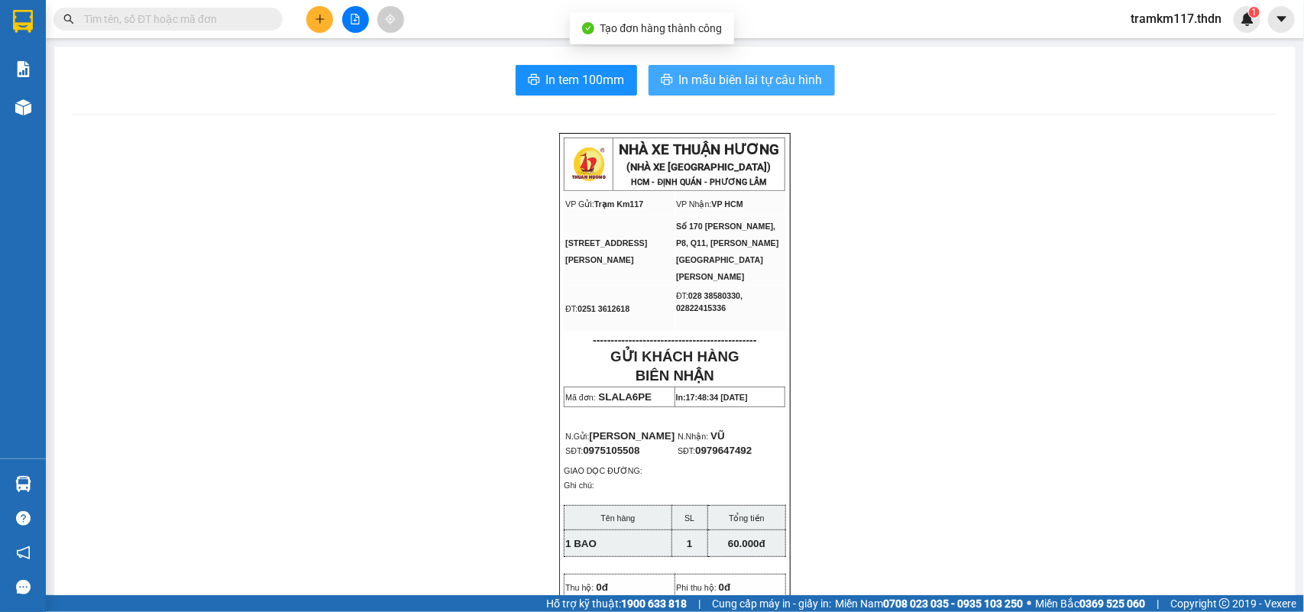
click at [679, 80] on span "In mẫu biên lai tự cấu hình" at bounding box center [751, 79] width 144 height 19
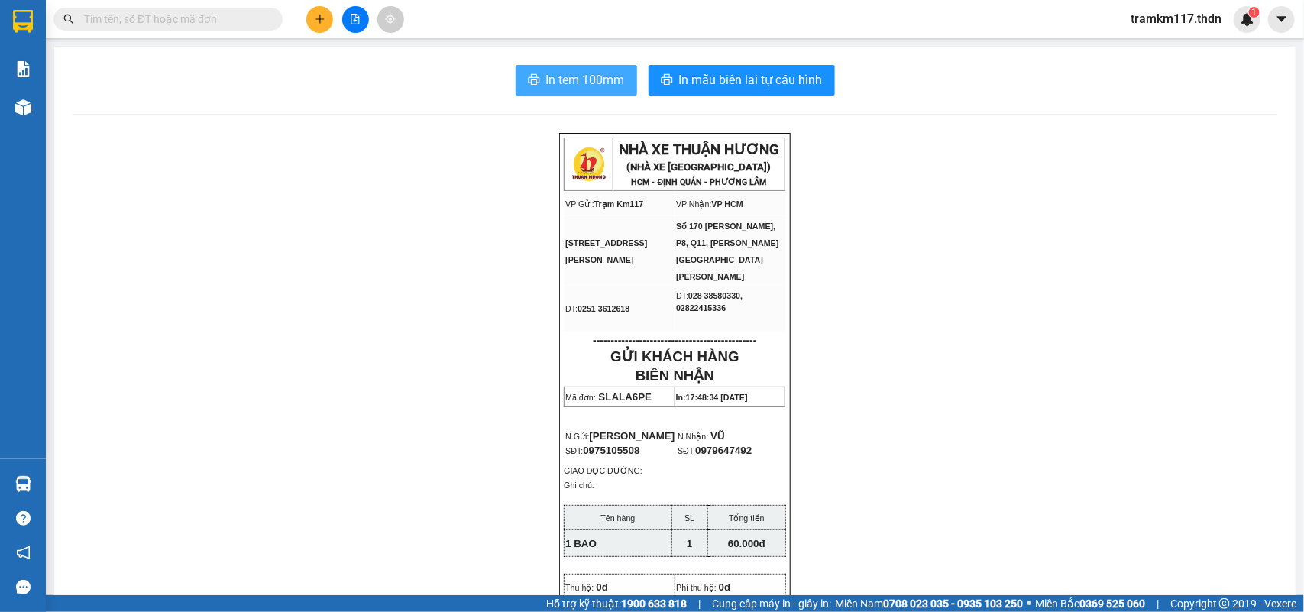
click at [561, 73] on span "In tem 100mm" at bounding box center [585, 79] width 79 height 19
click at [322, 18] on icon "plus" at bounding box center [320, 19] width 11 height 11
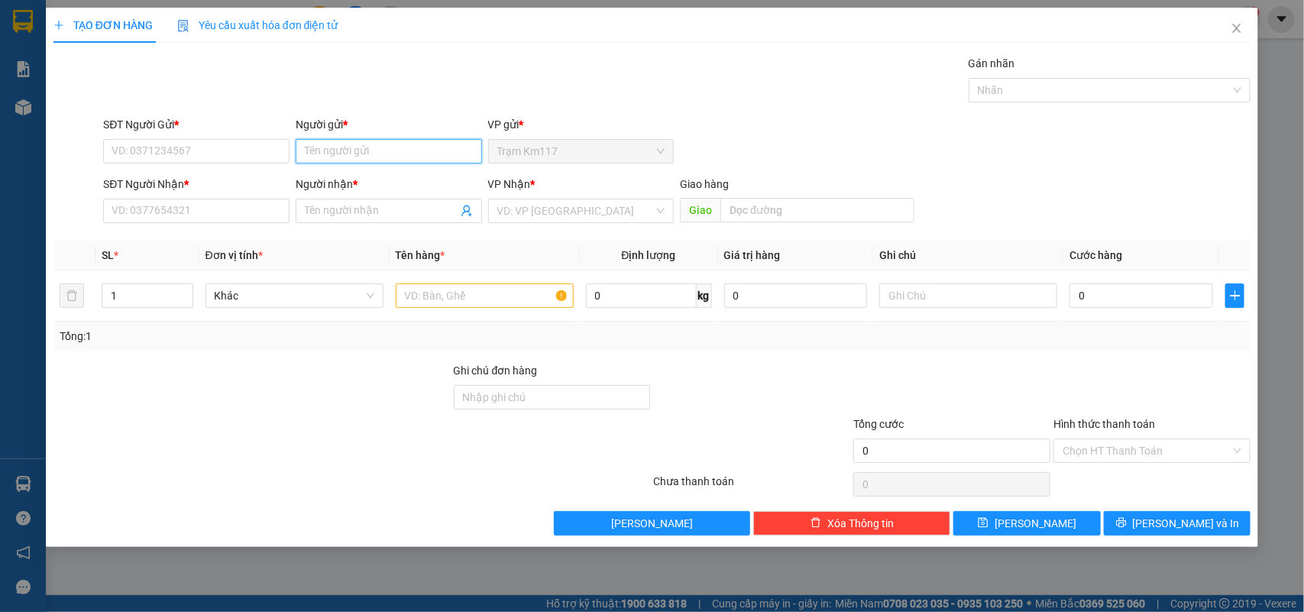
click at [340, 153] on input "Người gửi *" at bounding box center [389, 151] width 186 height 24
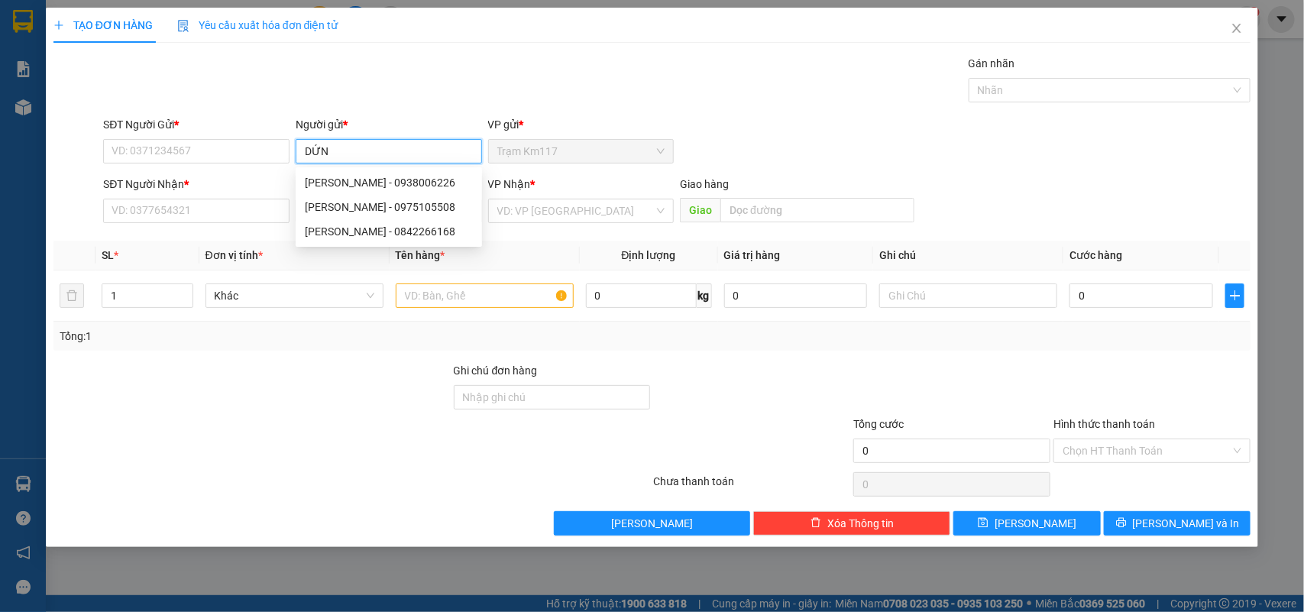
type input "DỨNG"
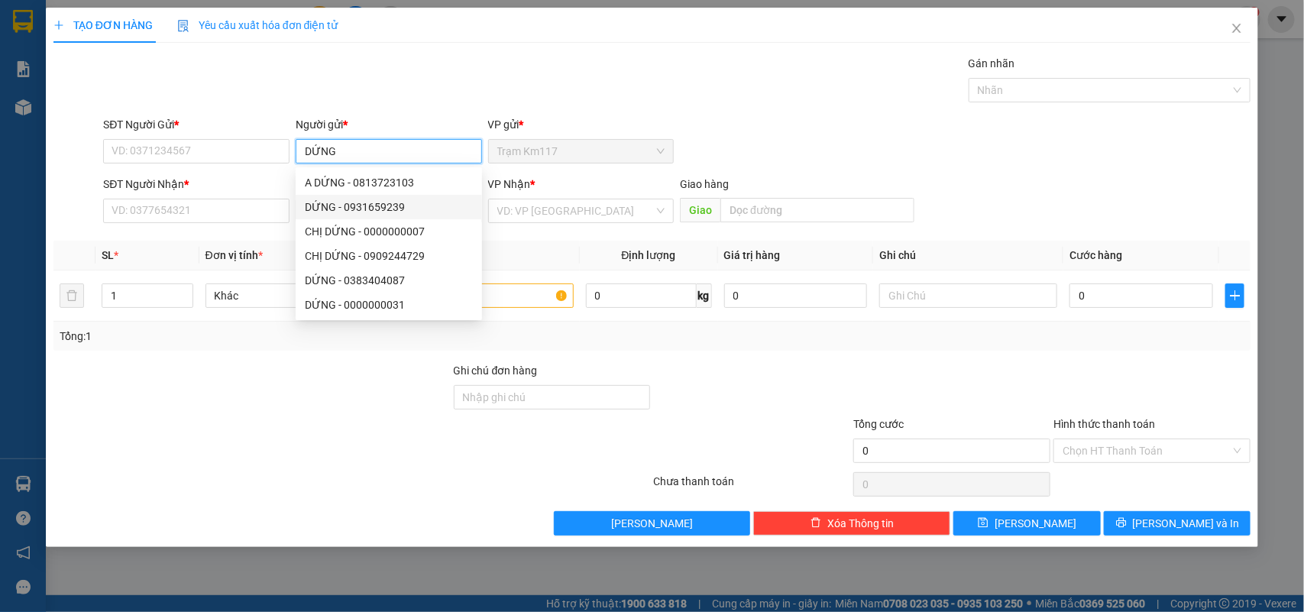
click at [348, 207] on div "DỨNG - 0931659239" at bounding box center [389, 207] width 168 height 17
type input "0931659239"
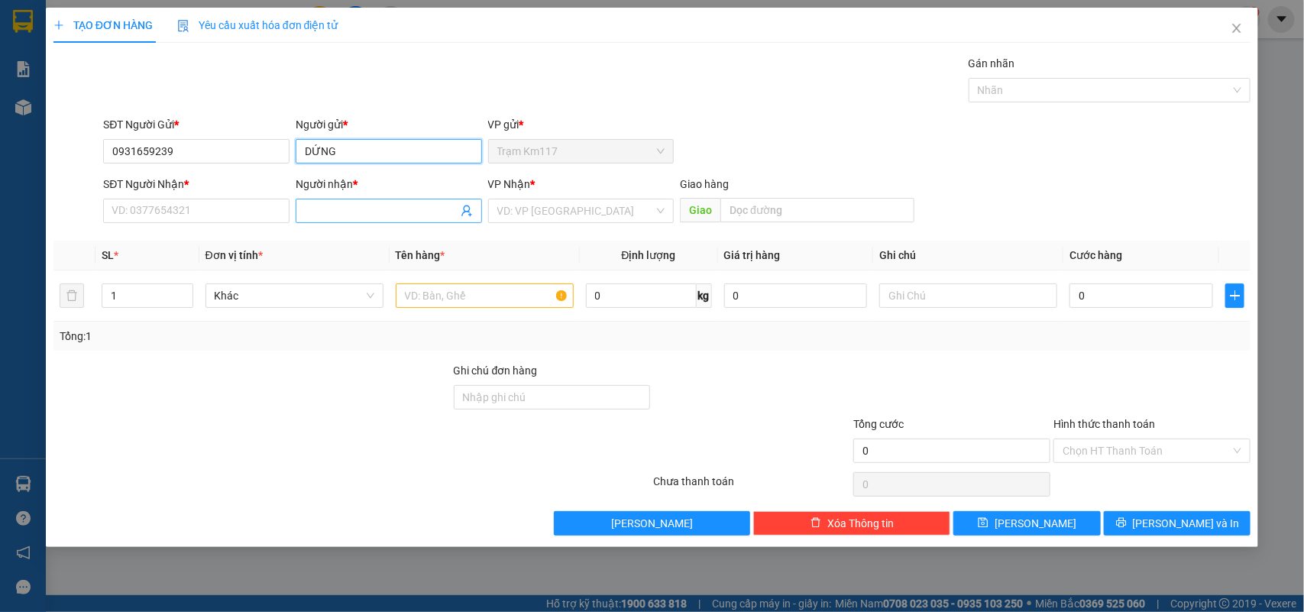
type input "DỨNG"
click at [464, 212] on icon "user-add" at bounding box center [466, 210] width 10 height 11
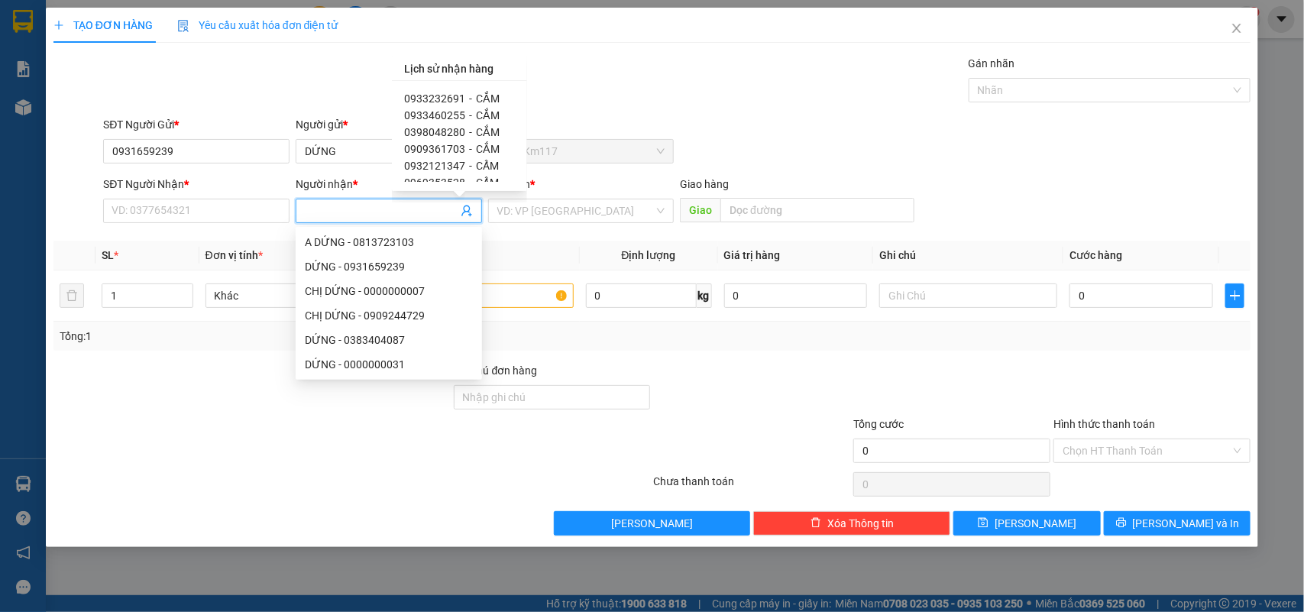
click at [434, 102] on span "0933232691" at bounding box center [434, 98] width 61 height 12
type input "0933232691"
type input "CẮM"
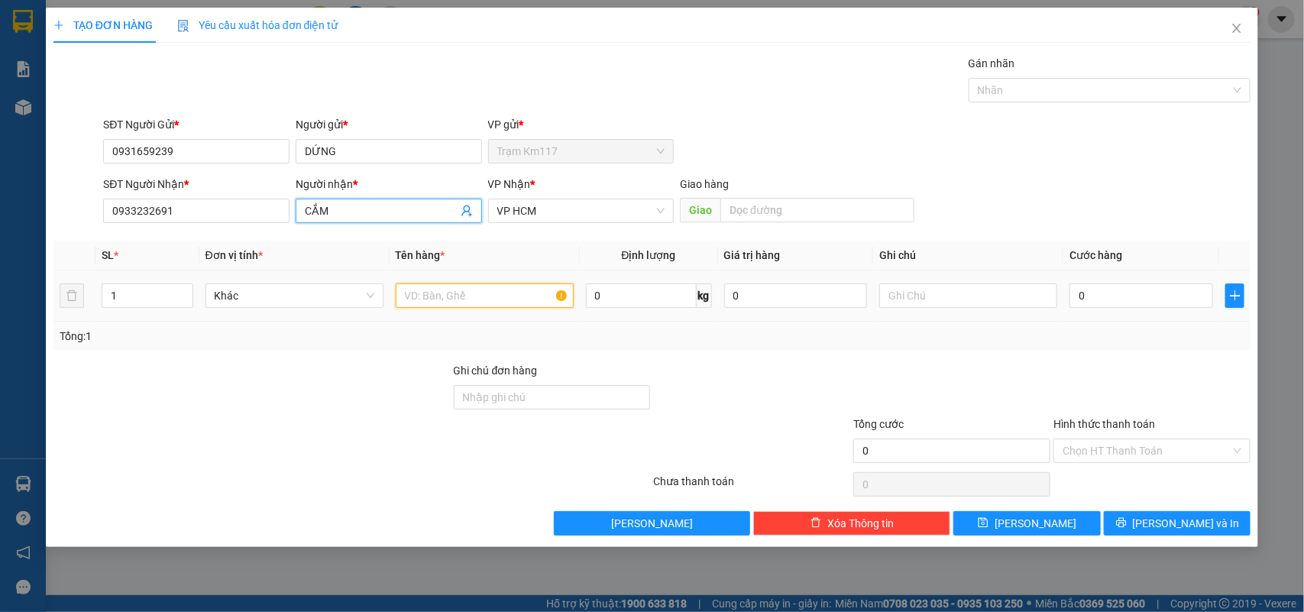
click at [477, 299] on input "text" at bounding box center [485, 295] width 178 height 24
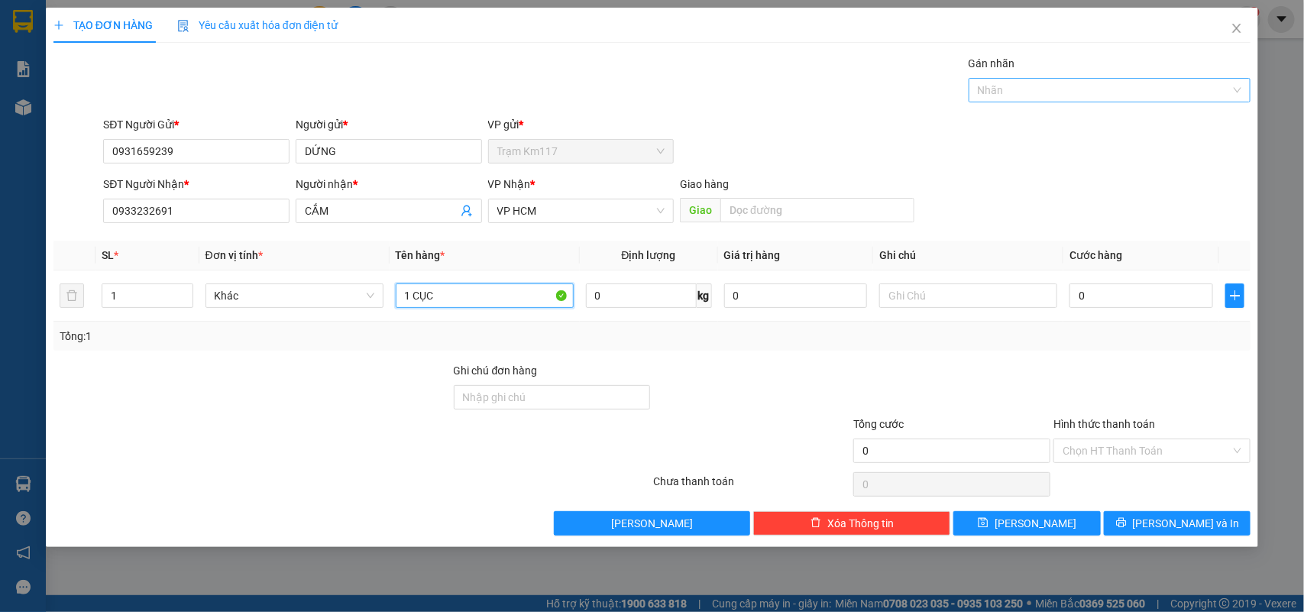
click at [1049, 92] on div at bounding box center [1102, 90] width 260 height 18
type input "1 CỤC"
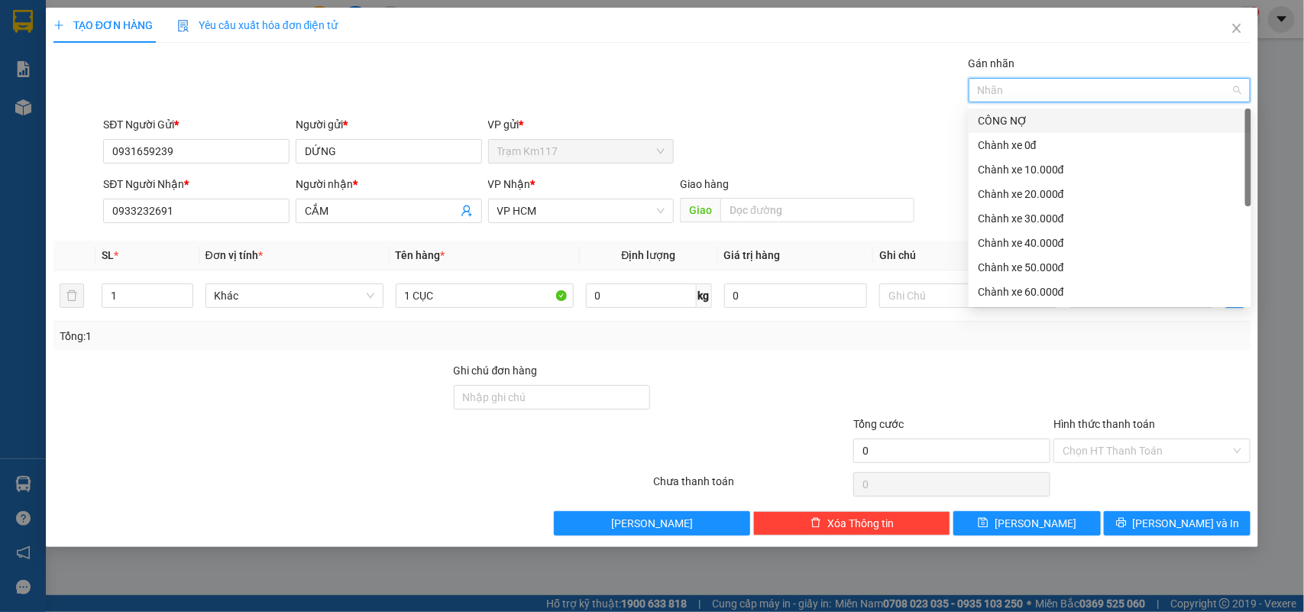
click at [1016, 121] on div "CÔNG NỢ" at bounding box center [1110, 120] width 264 height 17
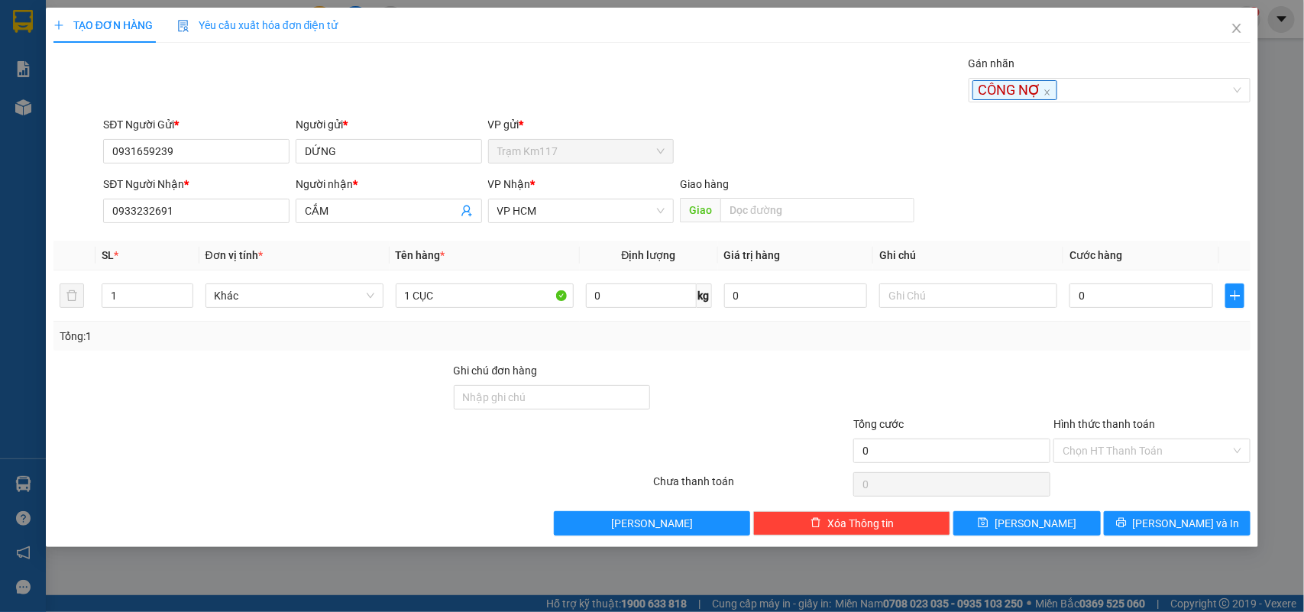
click at [1036, 377] on div at bounding box center [952, 388] width 200 height 53
click at [1134, 296] on input "0" at bounding box center [1141, 295] width 144 height 24
type input "5"
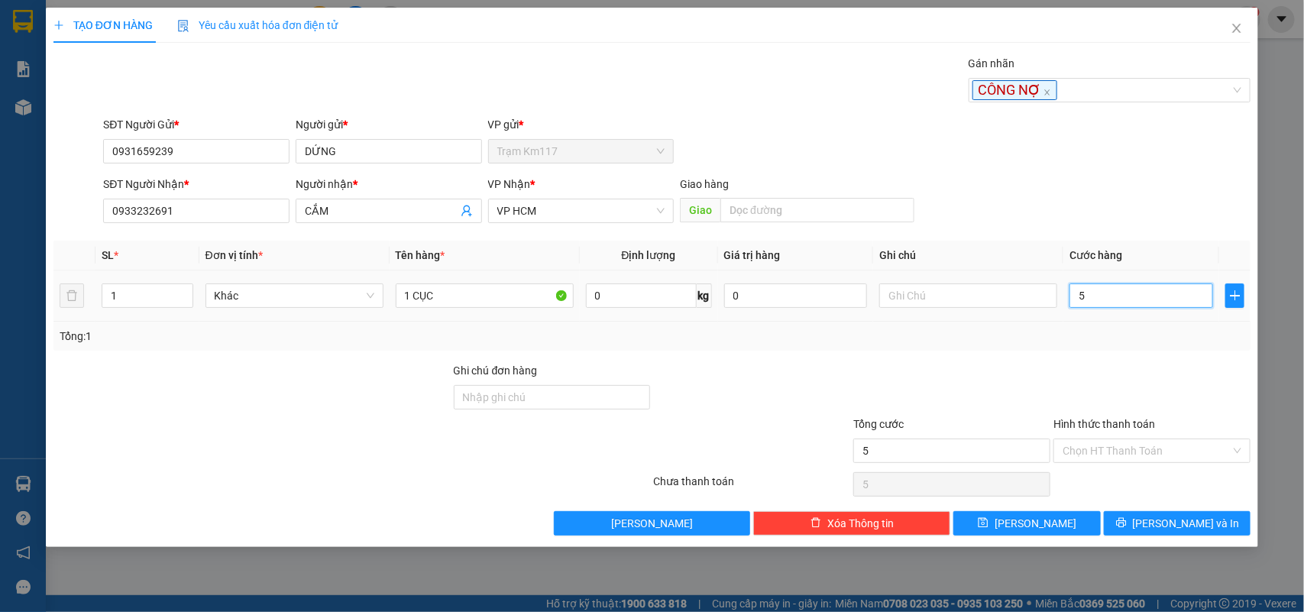
type input "50"
type input "500"
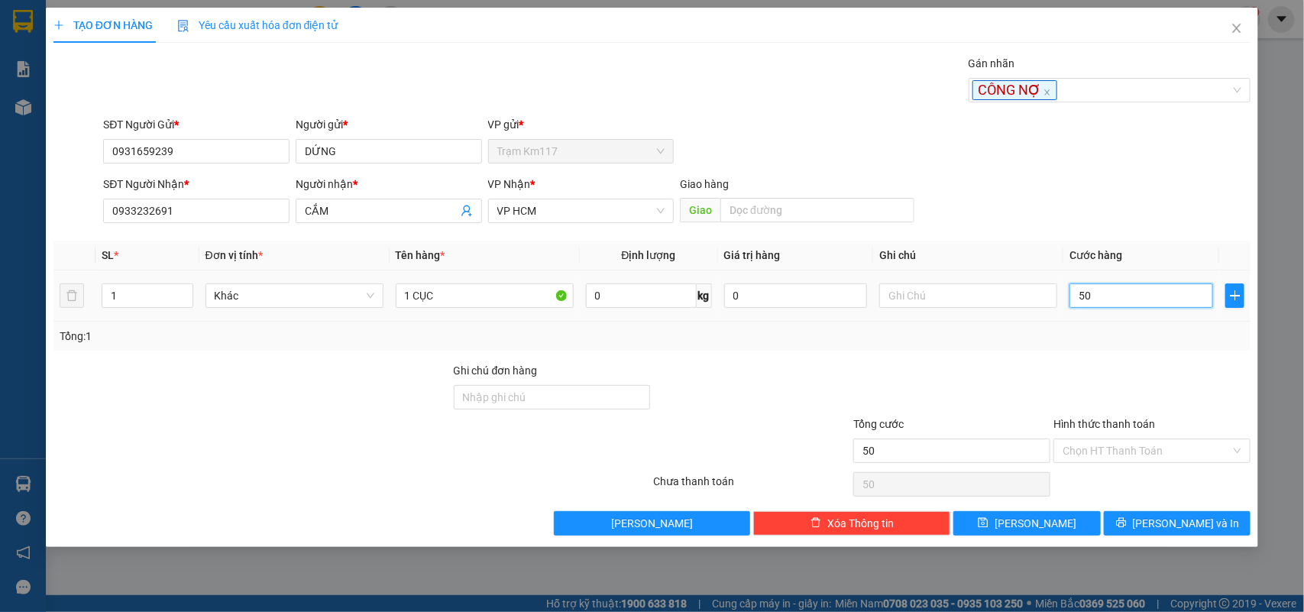
type input "500"
type input "5.000"
type input "50.000"
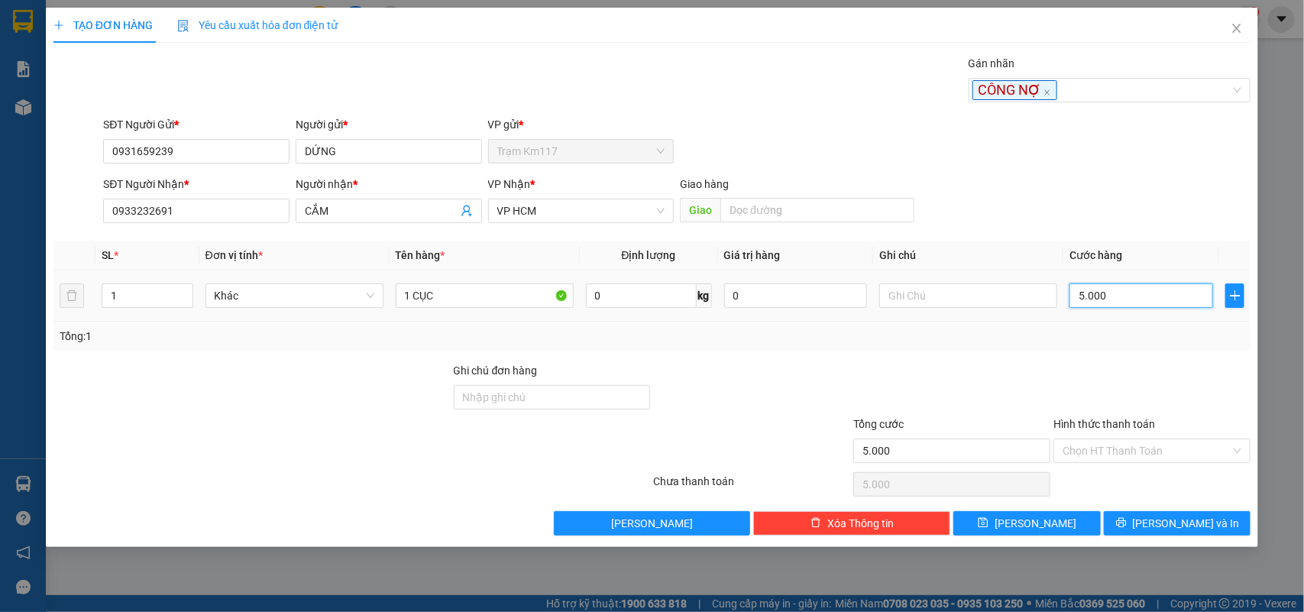
type input "50.000"
click at [1180, 532] on span "[PERSON_NAME] và In" at bounding box center [1186, 523] width 107 height 17
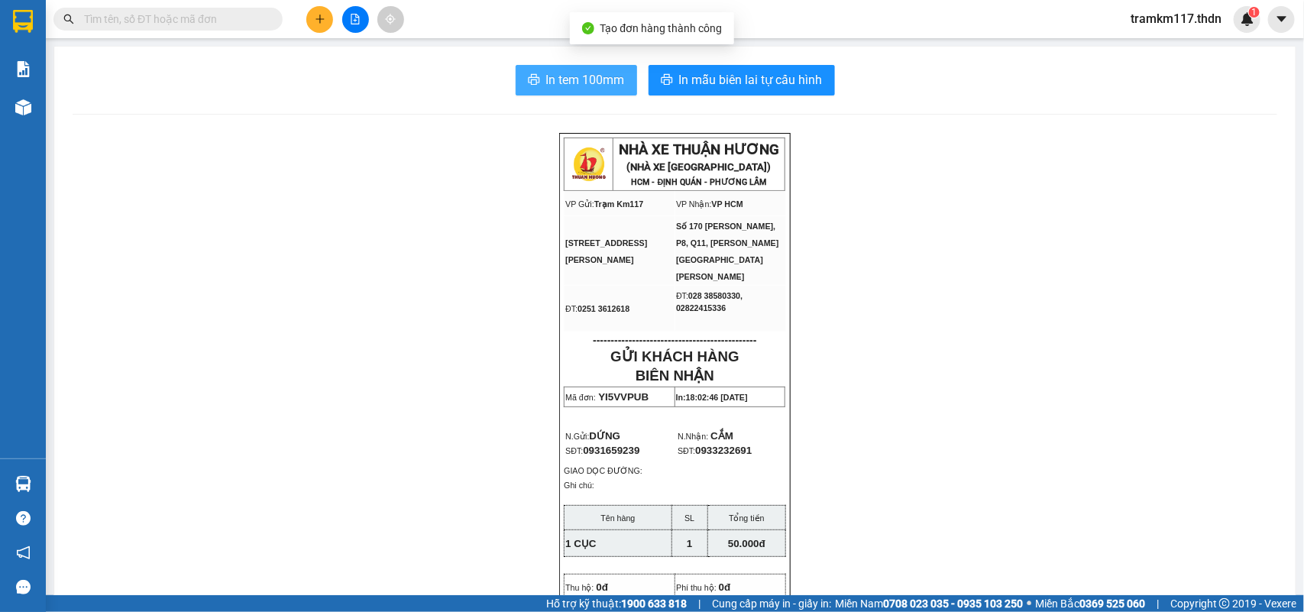
click at [569, 74] on span "In tem 100mm" at bounding box center [585, 79] width 79 height 19
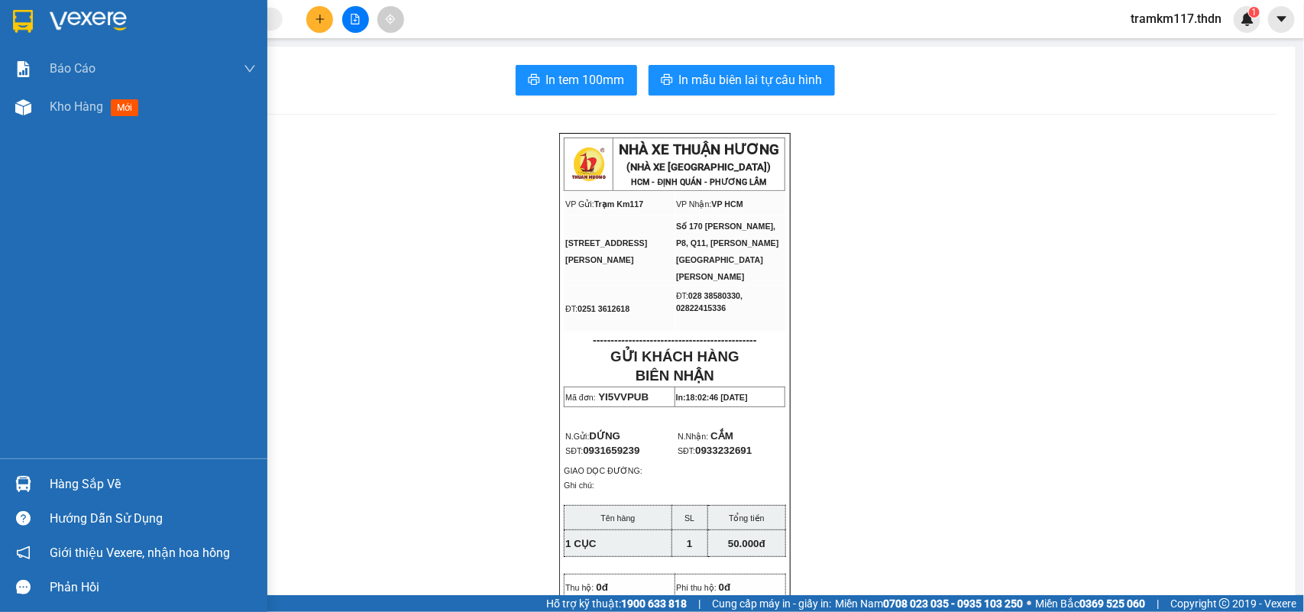
click at [20, 21] on img at bounding box center [23, 21] width 20 height 23
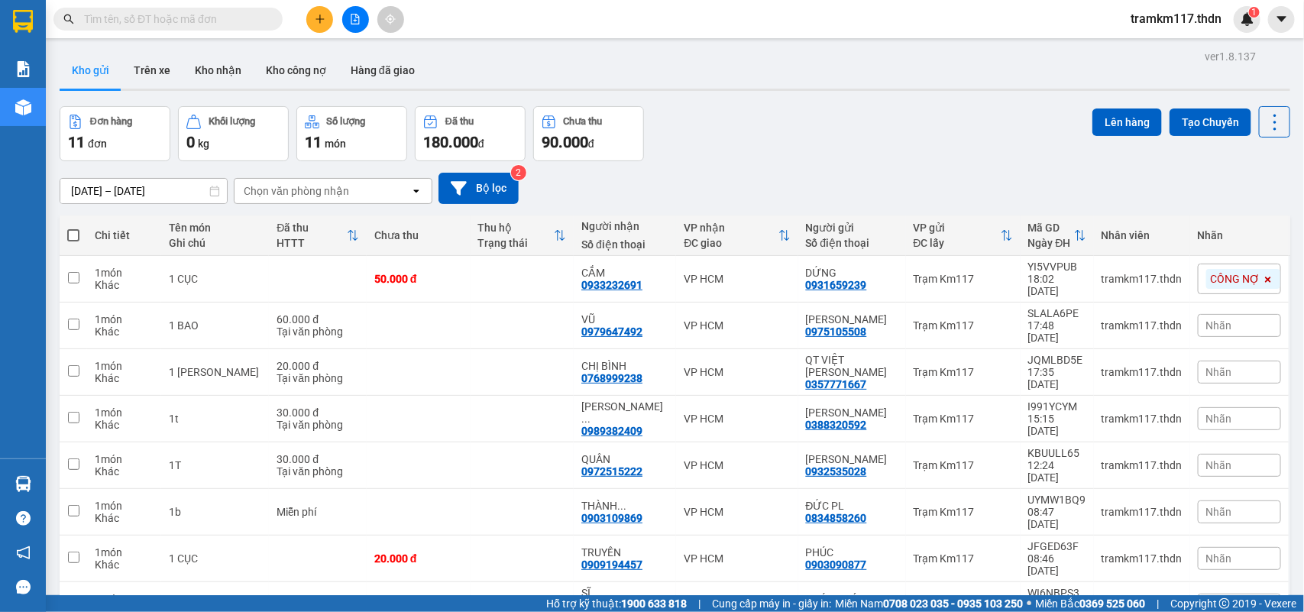
click at [69, 235] on span at bounding box center [73, 235] width 12 height 12
click at [73, 228] on input "checkbox" at bounding box center [73, 228] width 0 height 0
checkbox input "true"
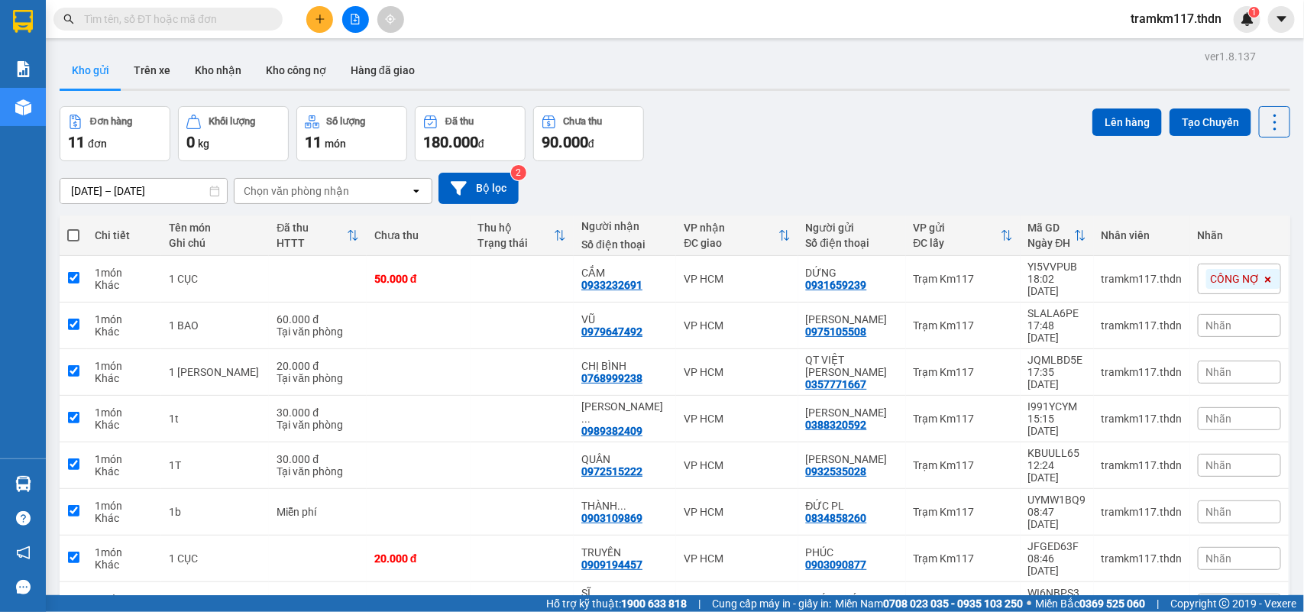
checkbox input "true"
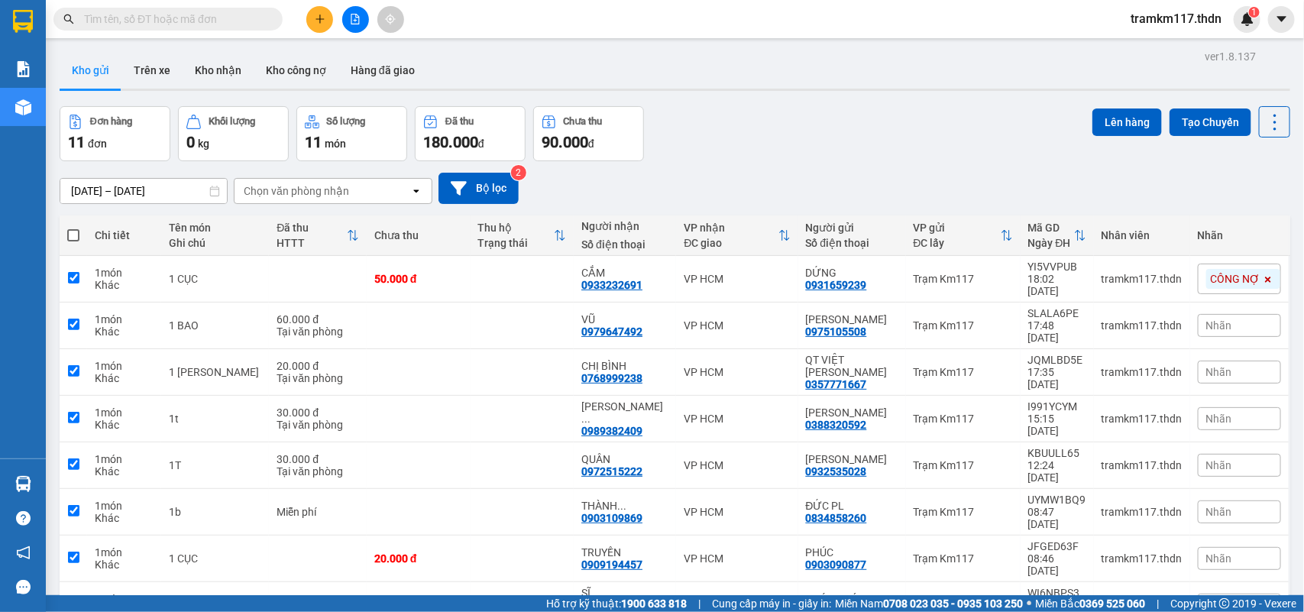
checkbox input "true"
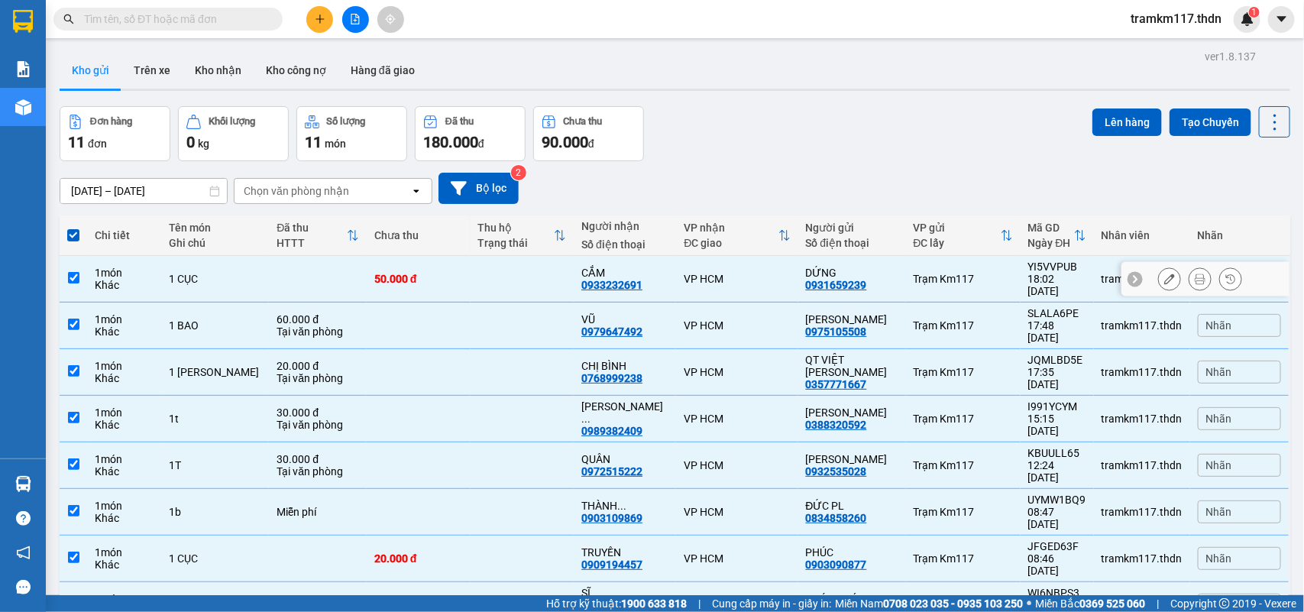
scroll to position [109, 0]
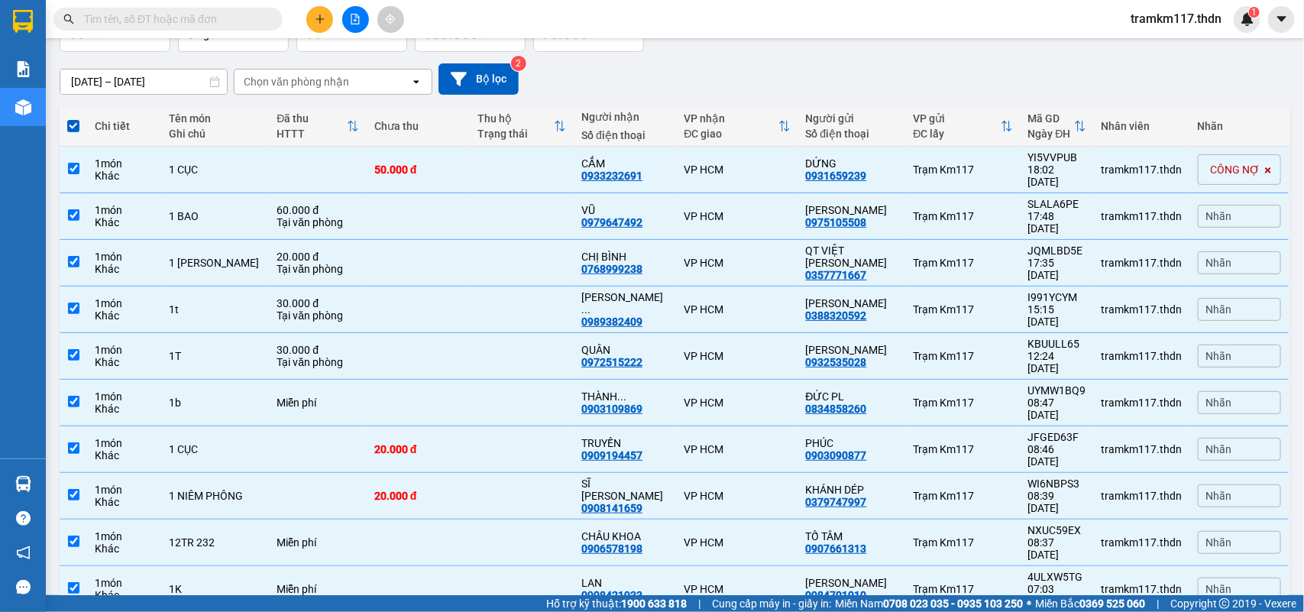
checkbox input "false"
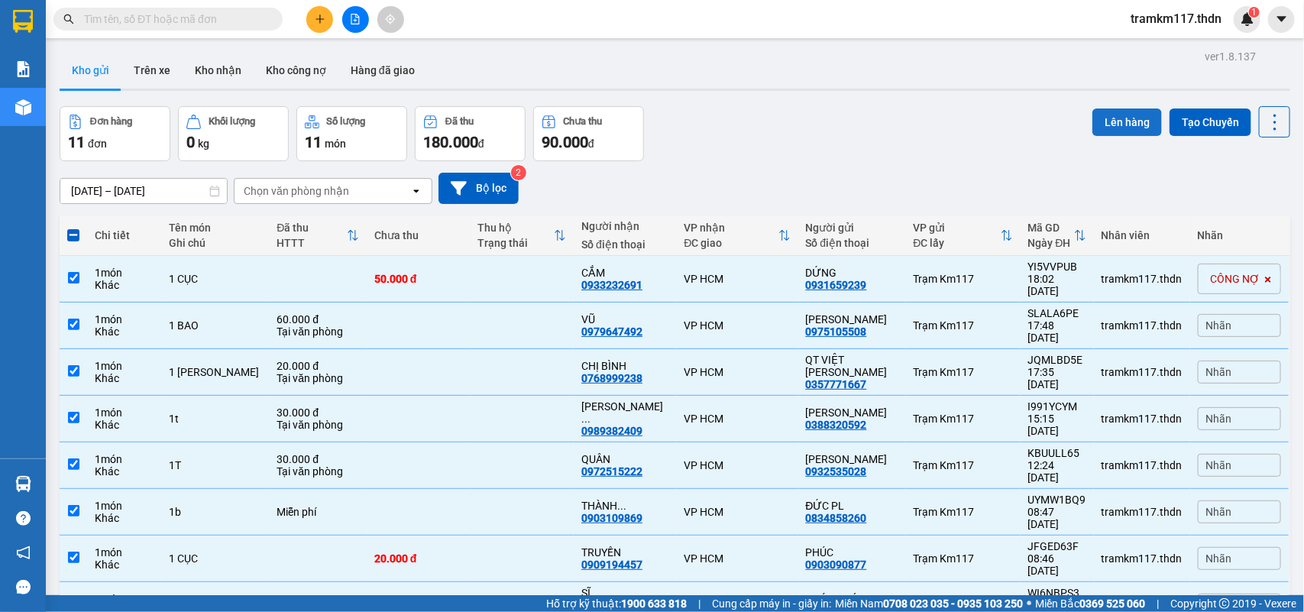
click at [1098, 116] on button "Lên hàng" at bounding box center [1127, 121] width 70 height 27
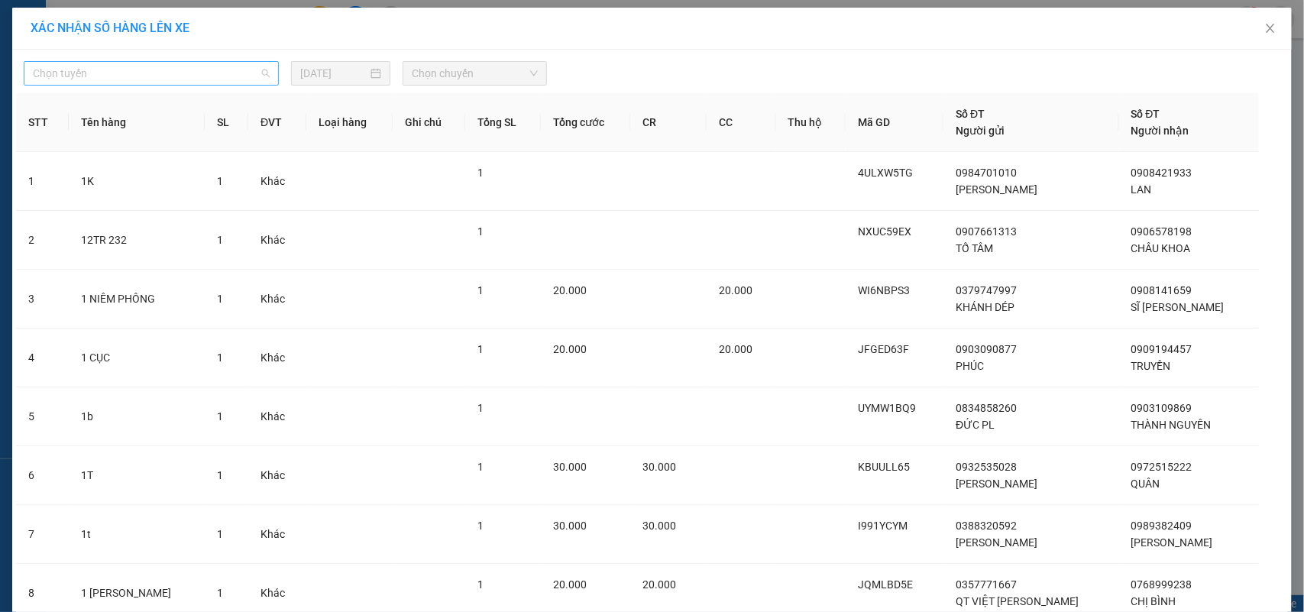
click at [180, 71] on span "Chọn tuyến" at bounding box center [151, 73] width 237 height 23
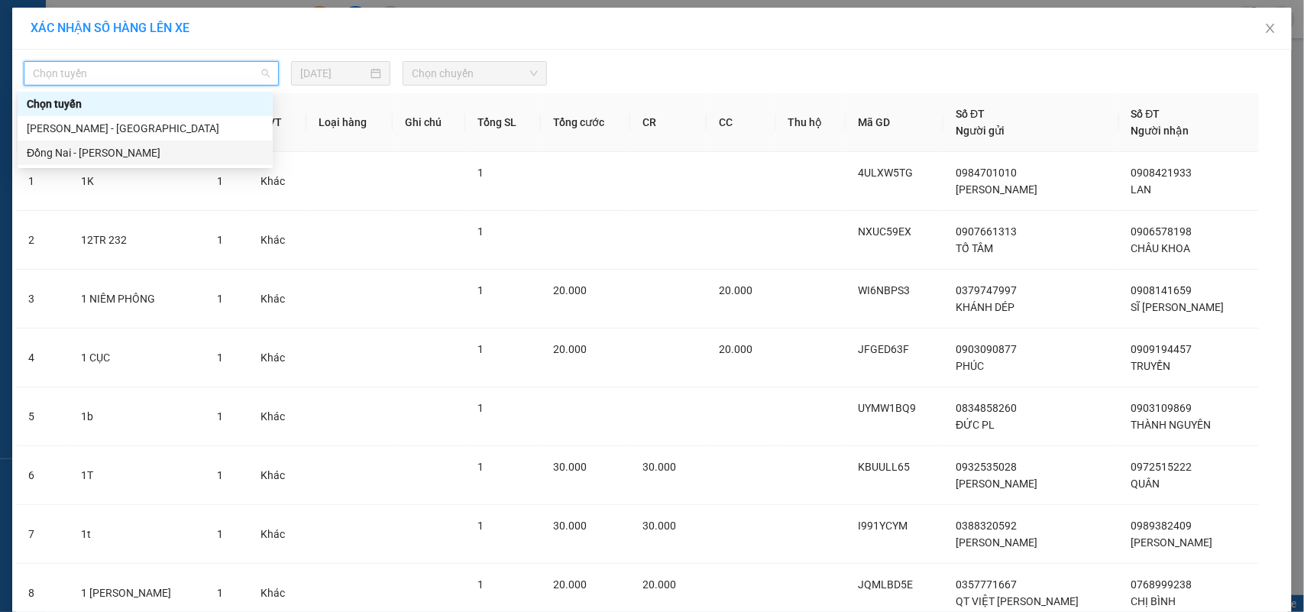
click at [71, 157] on div "Đồng Nai - [PERSON_NAME]" at bounding box center [145, 152] width 237 height 17
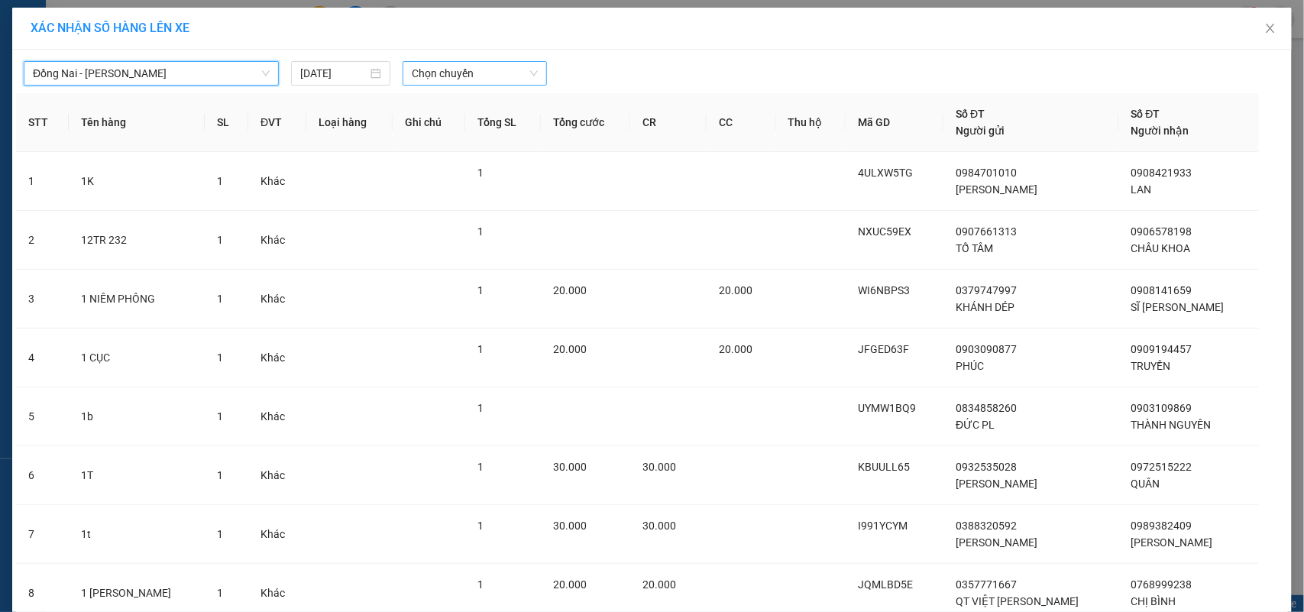
click at [429, 75] on span "Chọn chuyến" at bounding box center [474, 73] width 125 height 23
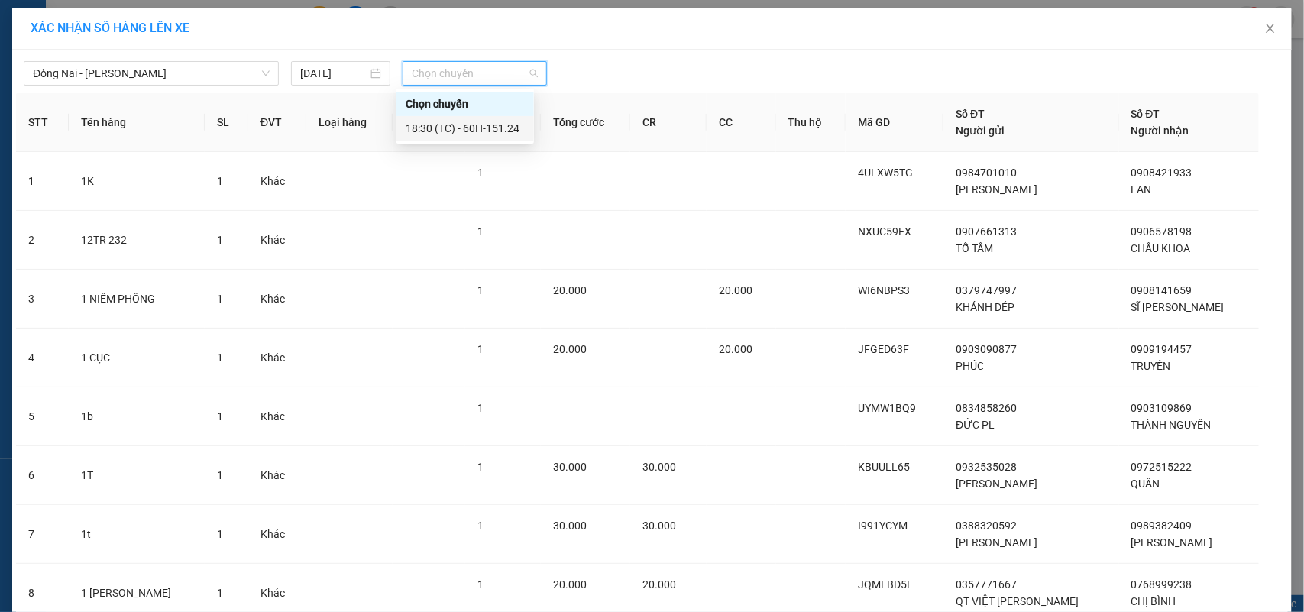
click at [451, 127] on div "18:30 (TC) - 60H-151.24" at bounding box center [465, 128] width 119 height 17
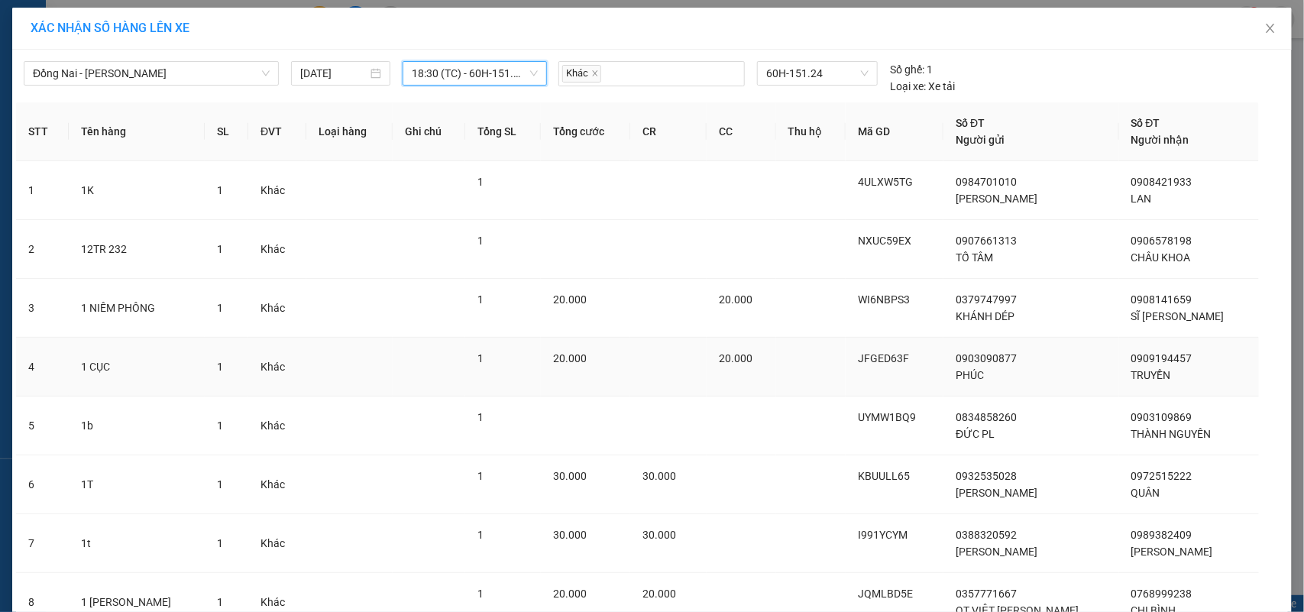
scroll to position [251, 0]
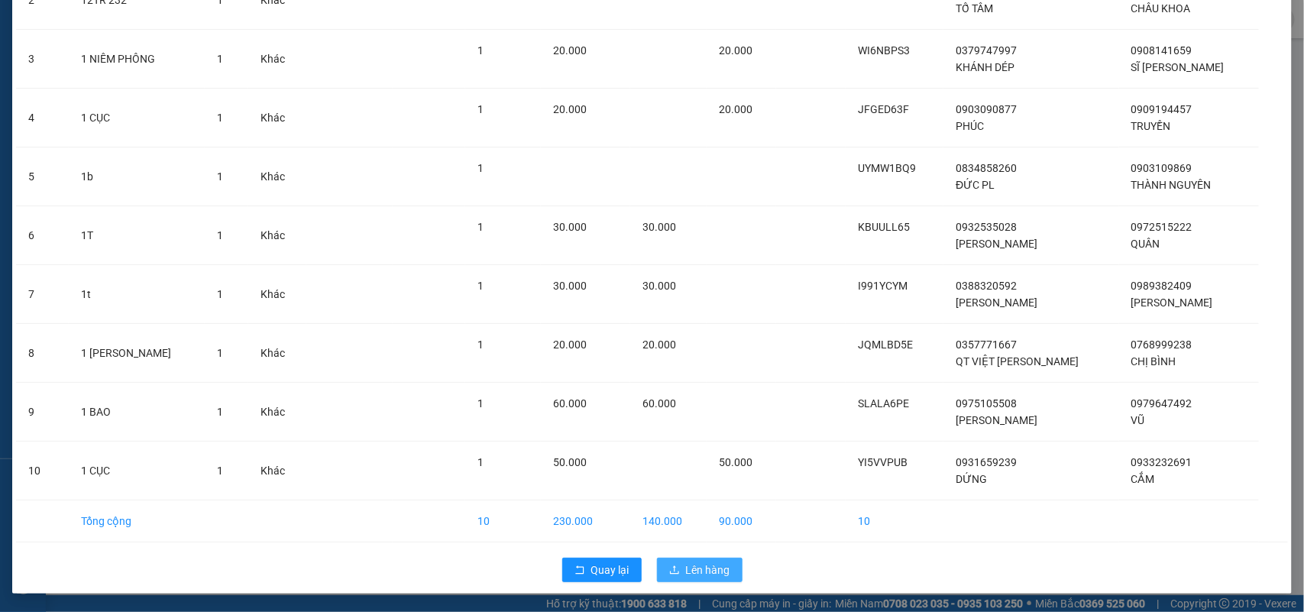
click at [688, 571] on span "Lên hàng" at bounding box center [708, 569] width 44 height 17
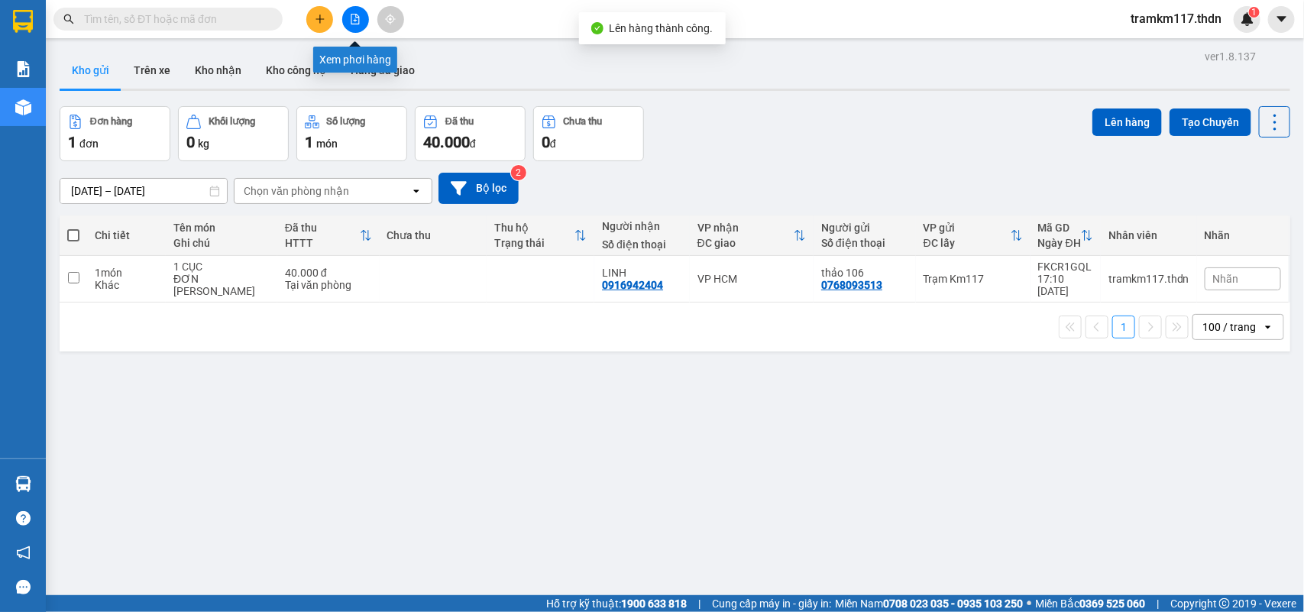
click at [357, 18] on icon "file-add" at bounding box center [355, 19] width 11 height 11
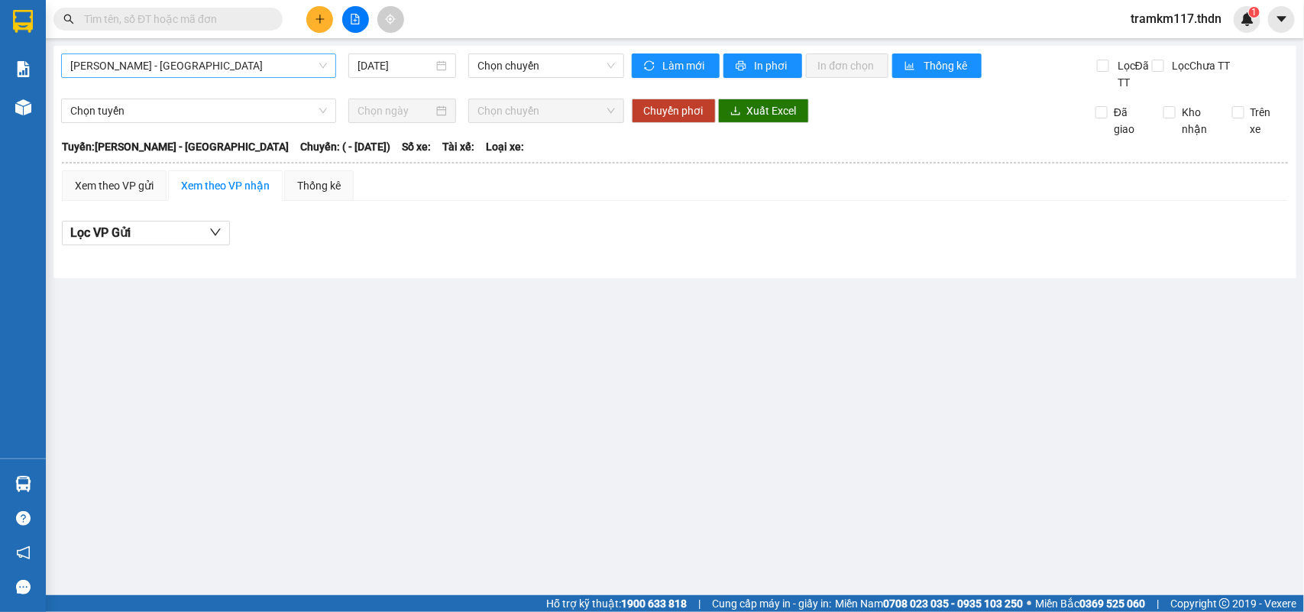
click at [268, 63] on span "[PERSON_NAME] - [GEOGRAPHIC_DATA]" at bounding box center [198, 65] width 257 height 23
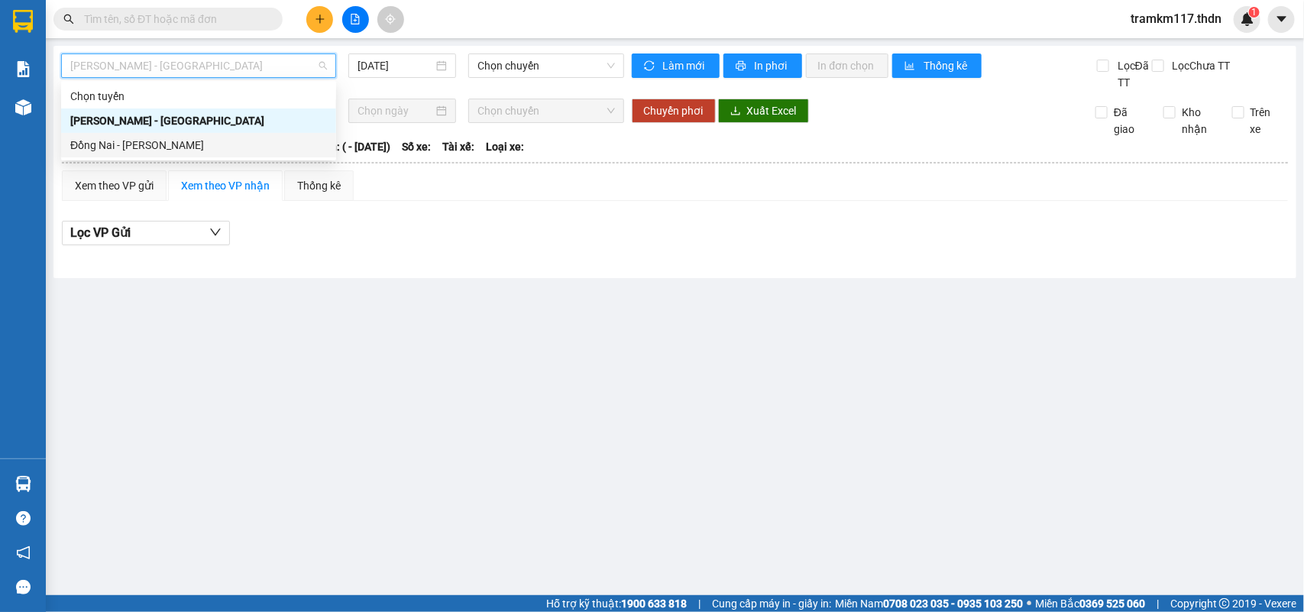
click at [135, 143] on div "Đồng Nai - [PERSON_NAME]" at bounding box center [198, 145] width 257 height 17
type input "[DATE]"
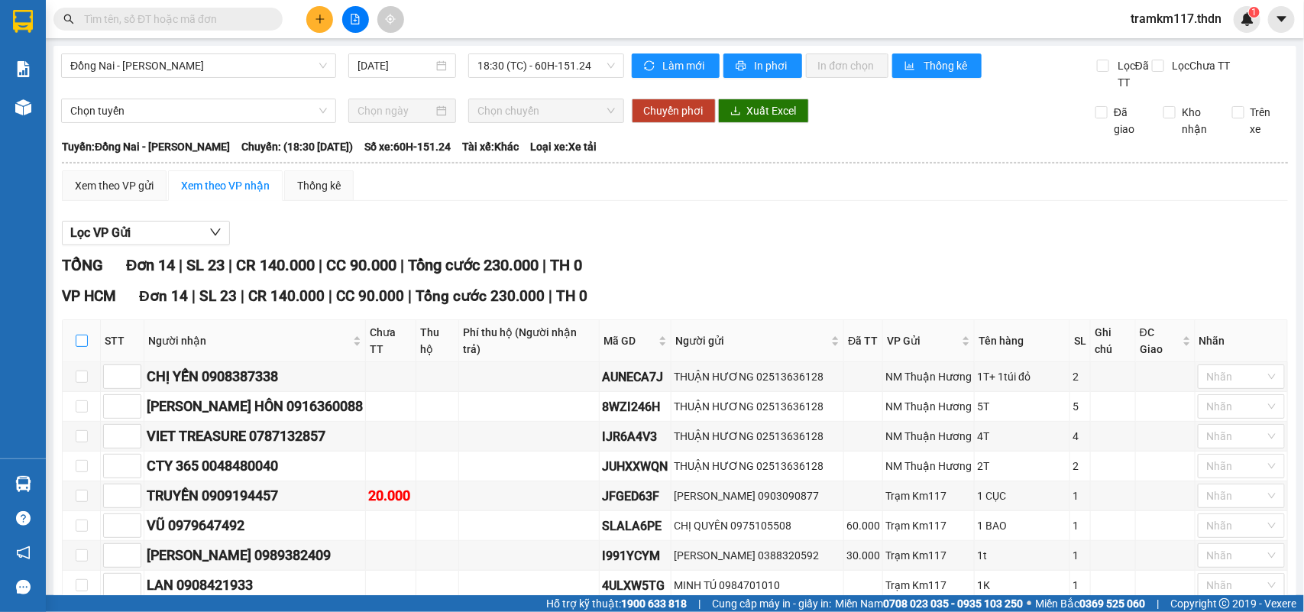
click at [81, 335] on input "checkbox" at bounding box center [82, 341] width 12 height 12
checkbox input "true"
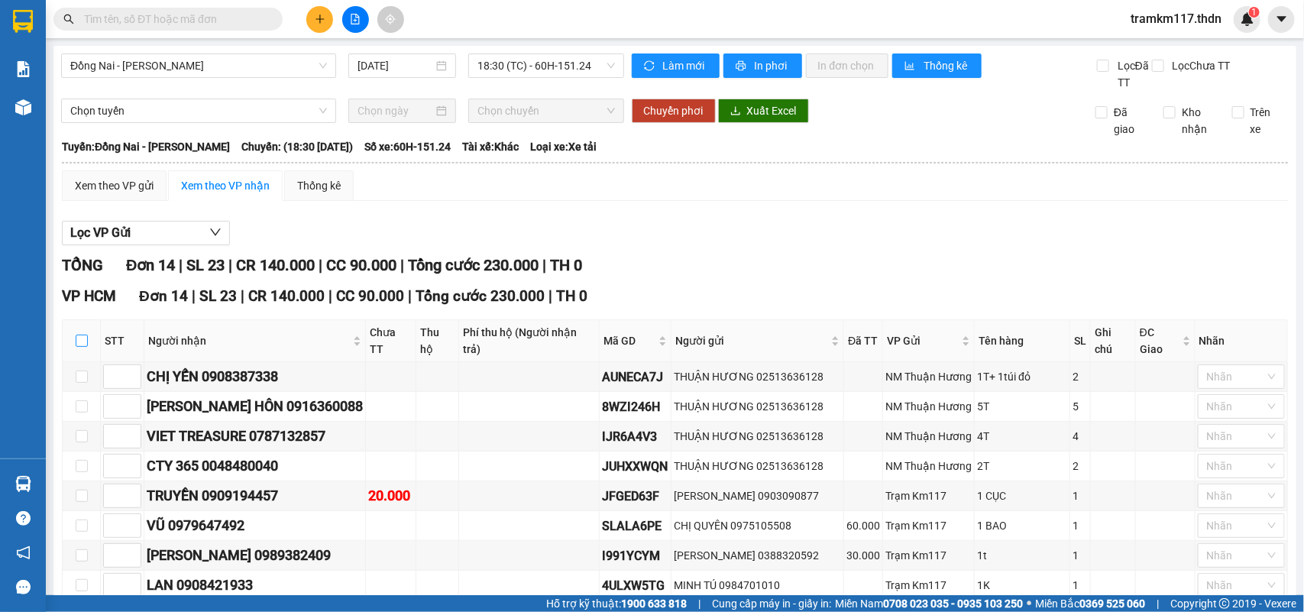
checkbox input "true"
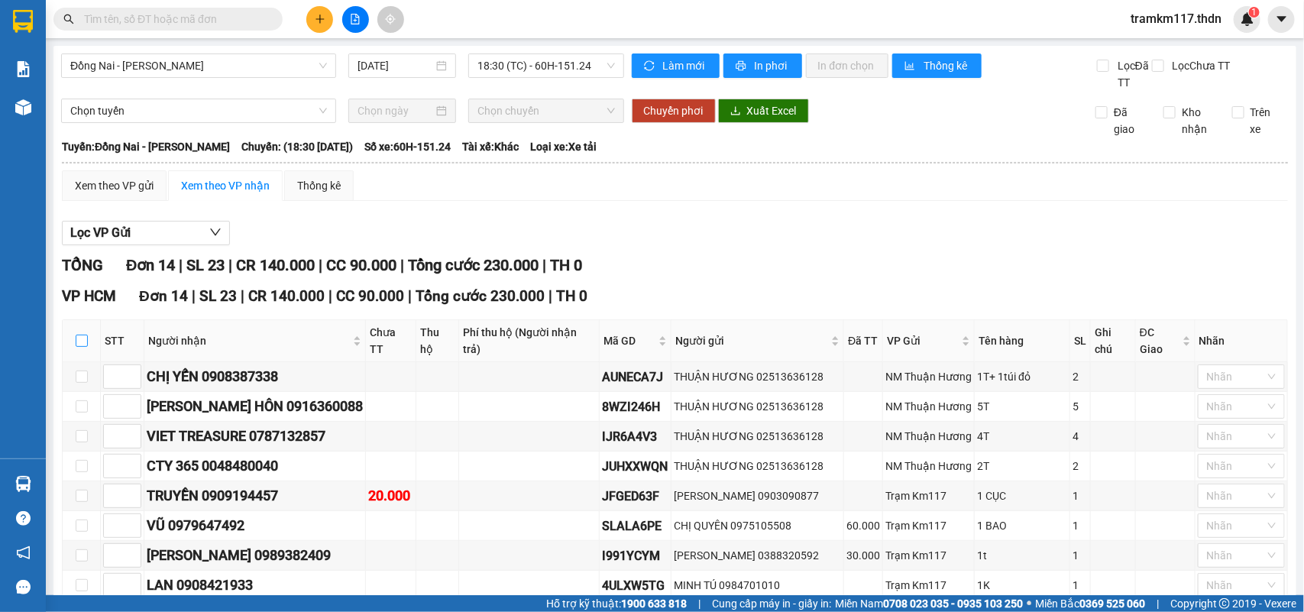
checkbox input "true"
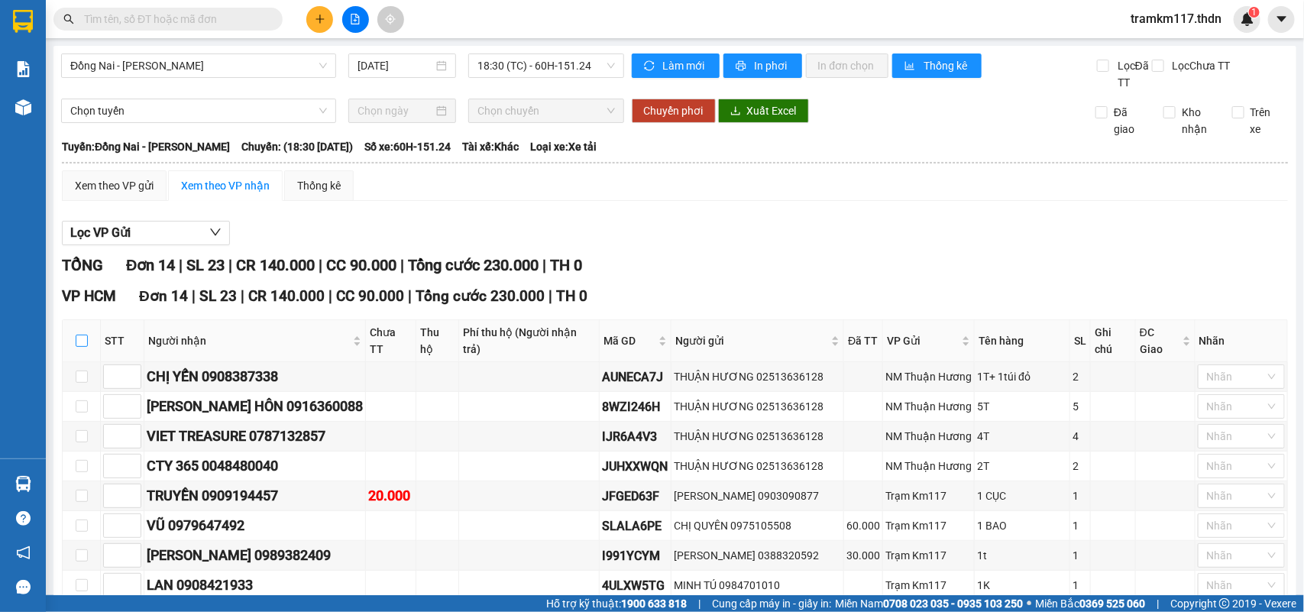
checkbox input "true"
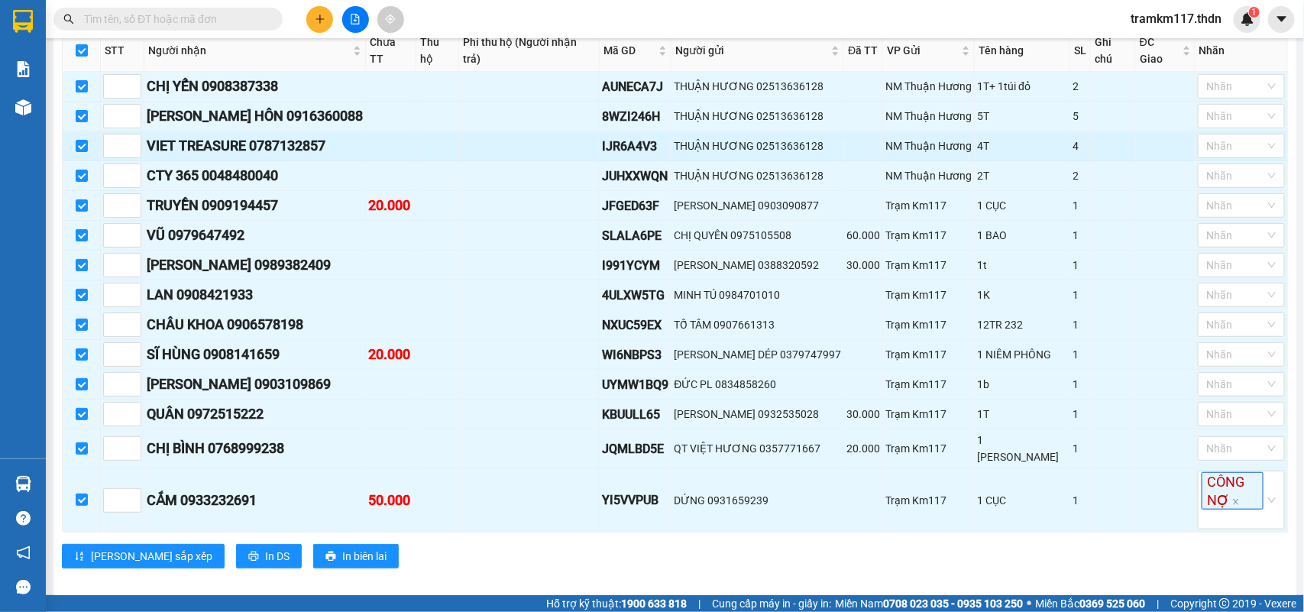
scroll to position [4, 0]
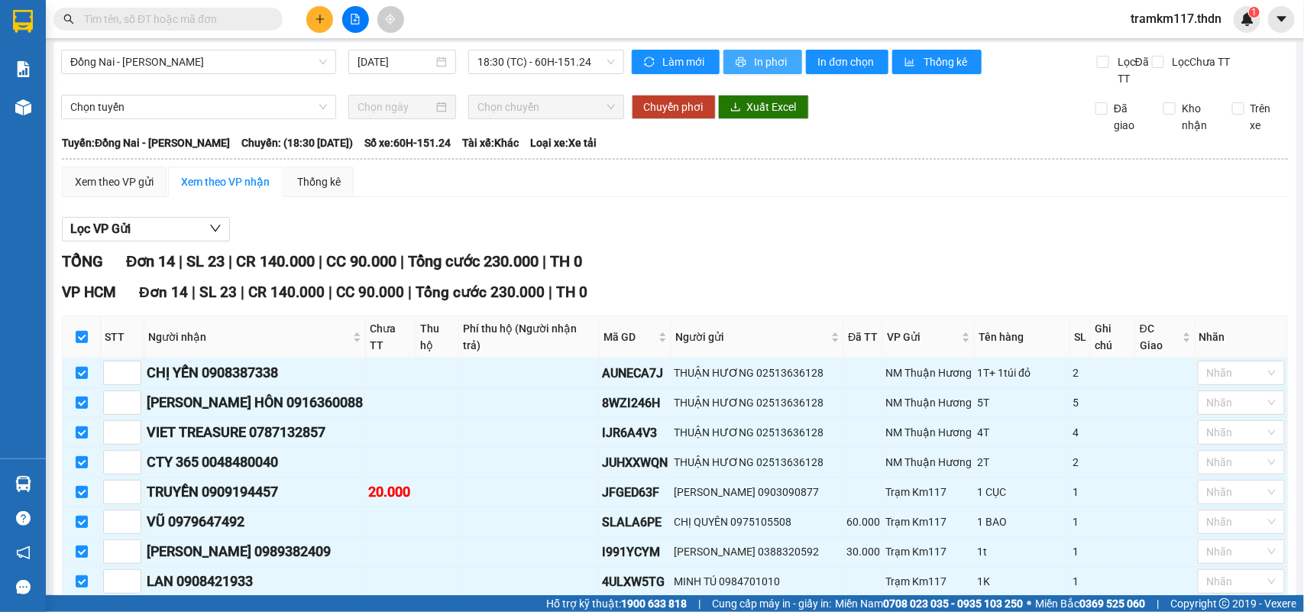
click at [758, 63] on span "In phơi" at bounding box center [772, 61] width 35 height 17
